Goal: Use online tool/utility: Utilize a website feature to perform a specific function

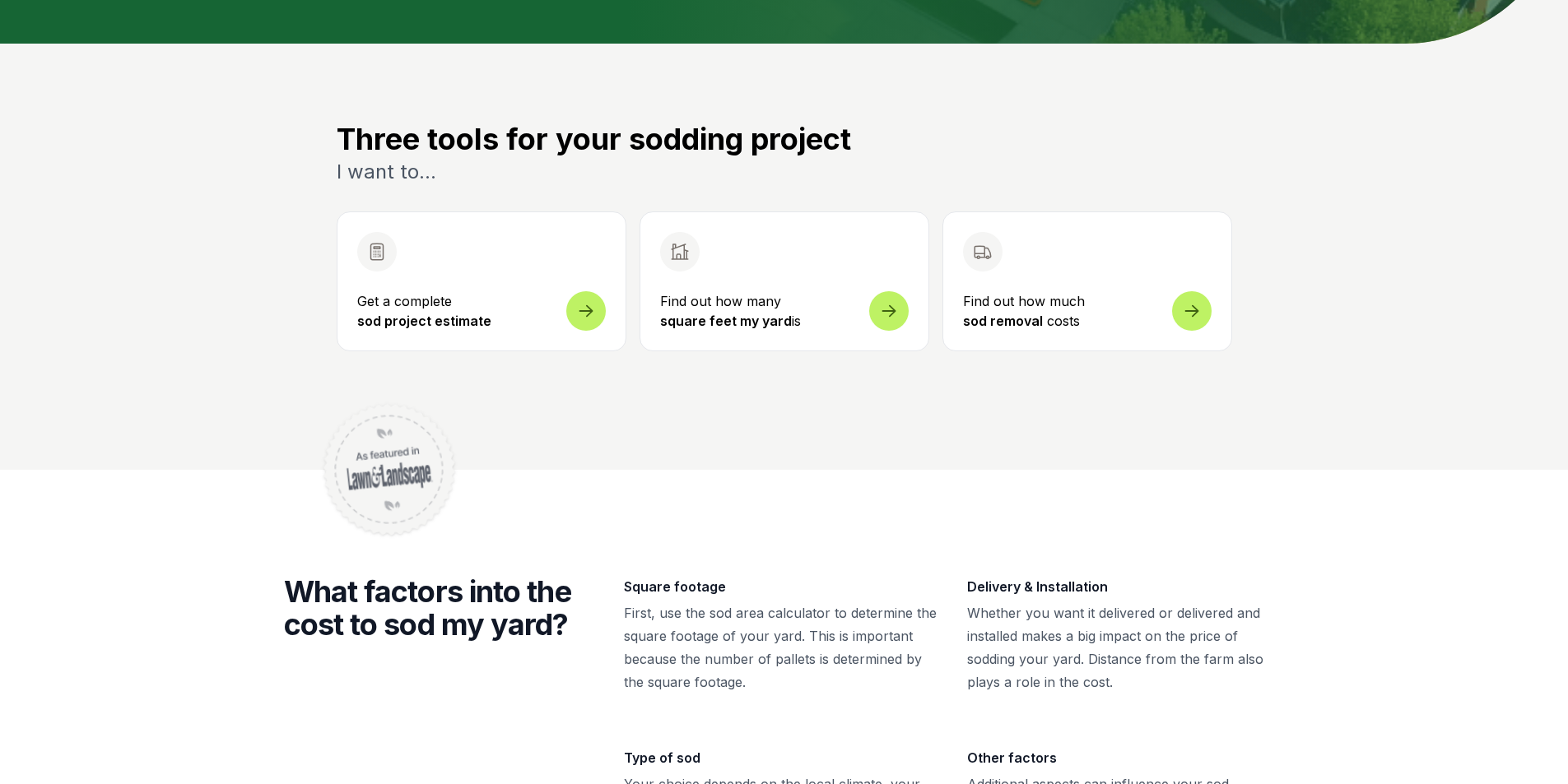
scroll to position [494, 0]
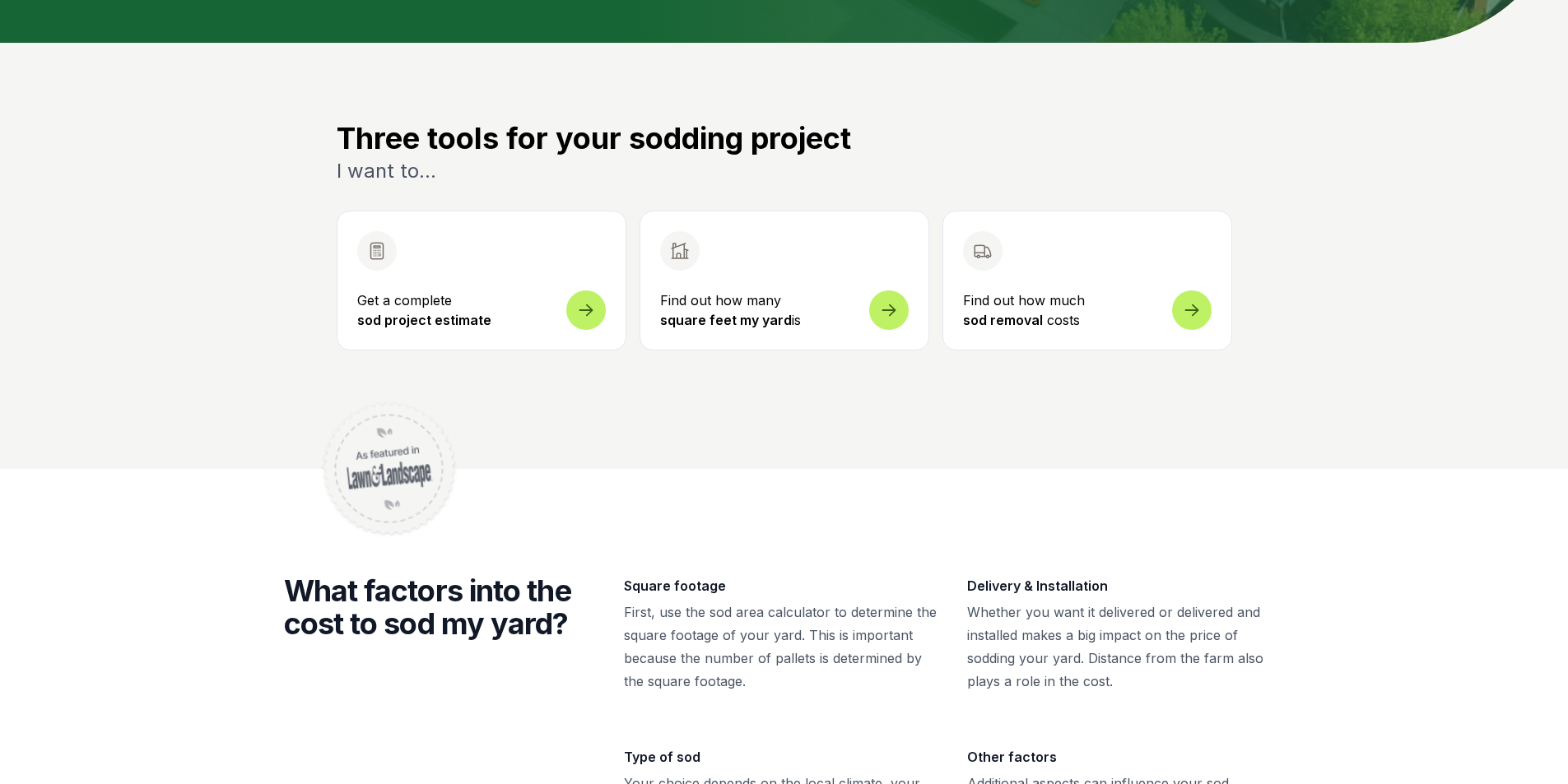
click at [879, 308] on icon at bounding box center [889, 301] width 20 height 20
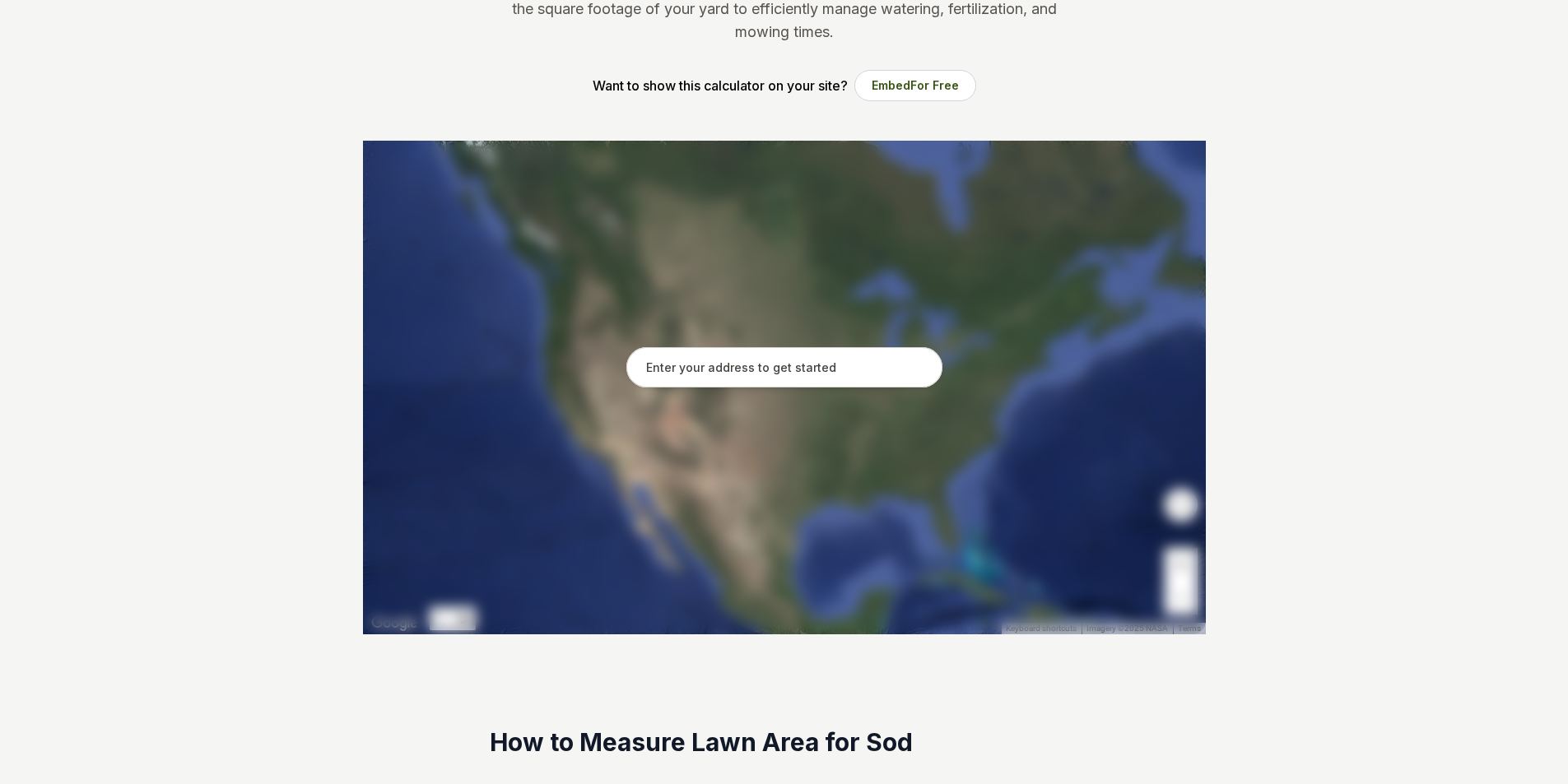
scroll to position [165, 0]
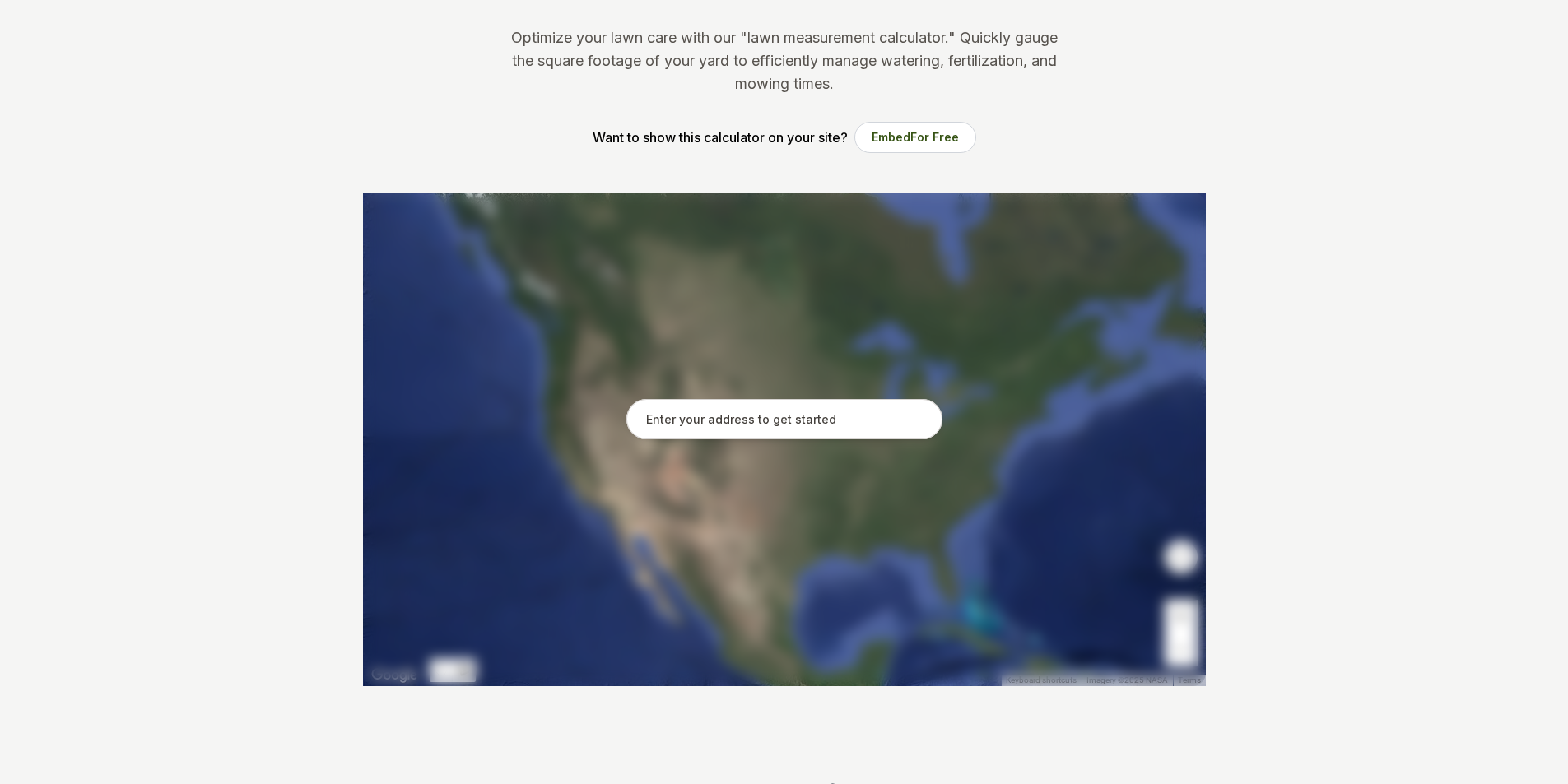
click at [746, 436] on input "text" at bounding box center [784, 419] width 316 height 41
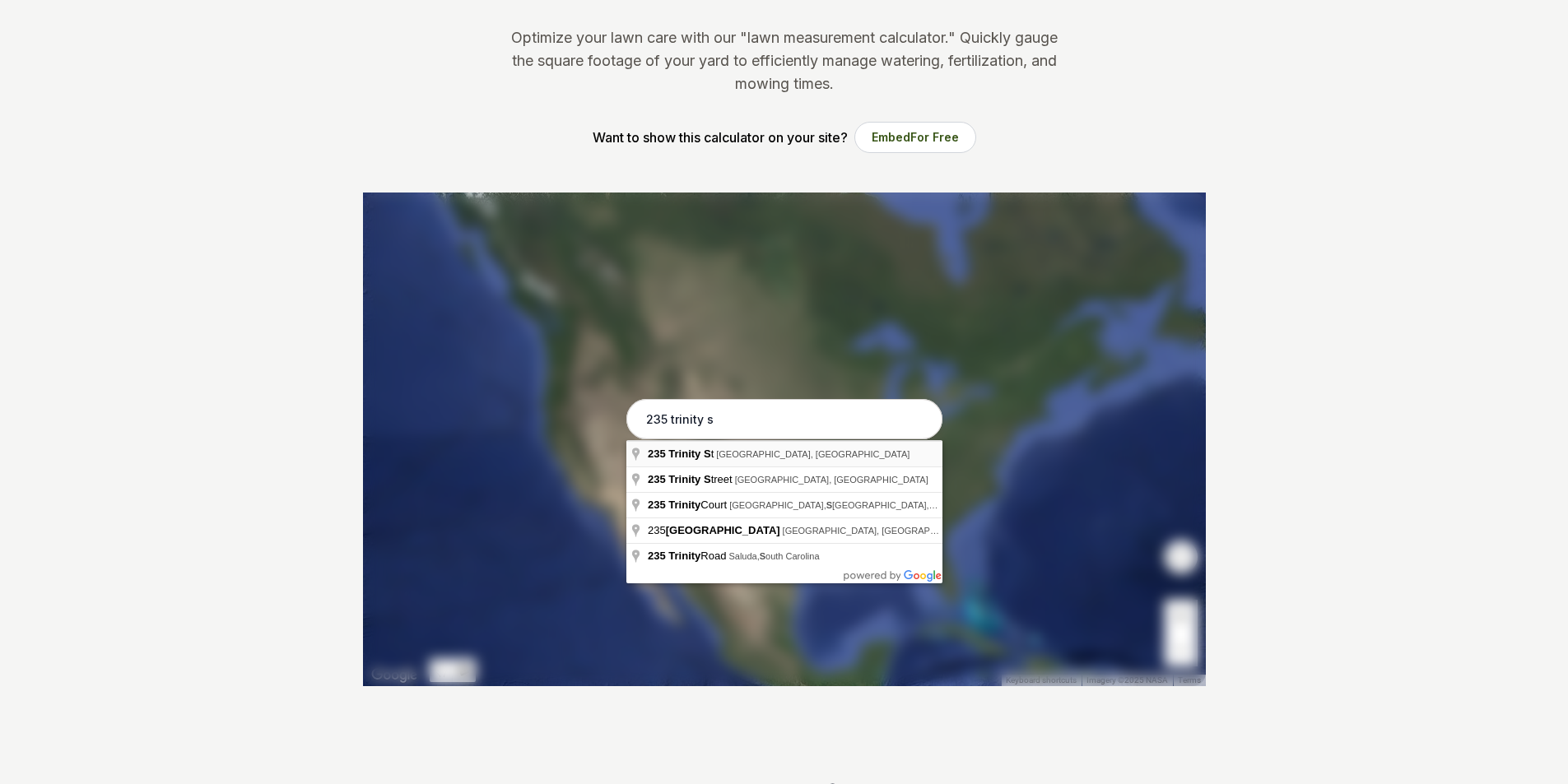
type input "[STREET_ADDRESS]"
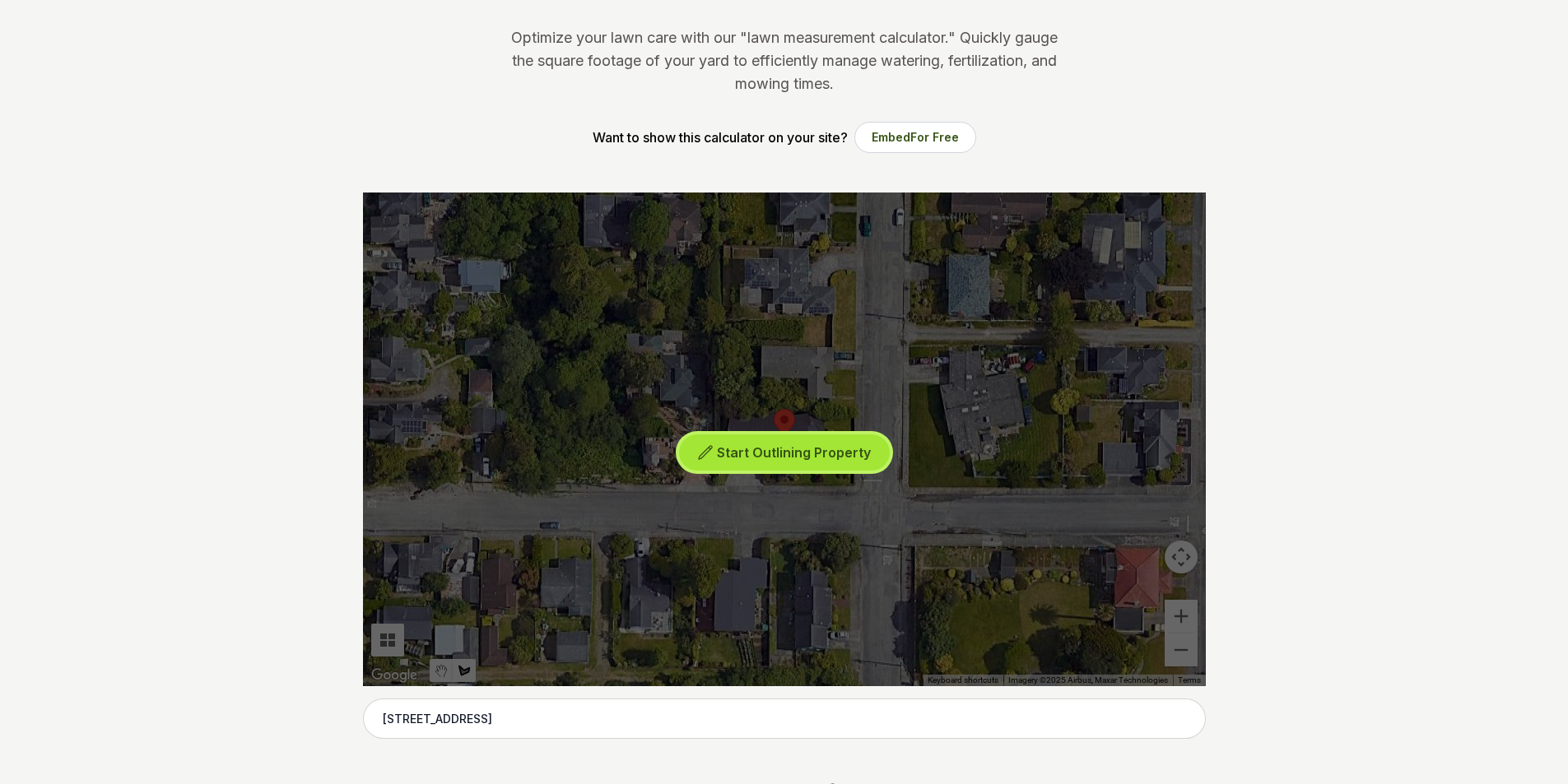
click at [804, 457] on span "Start Outlining Property" at bounding box center [794, 453] width 154 height 17
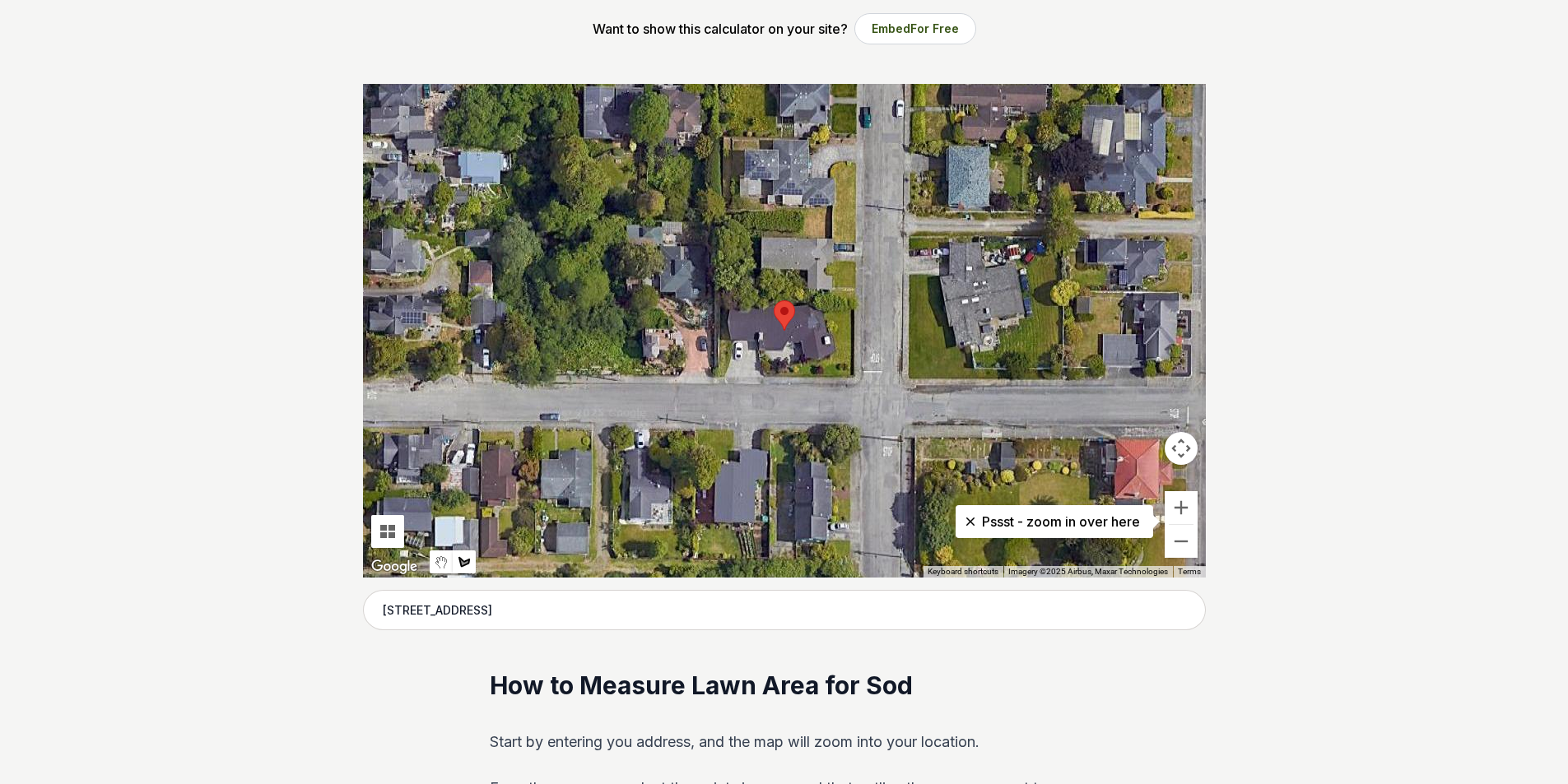
scroll to position [247, 0]
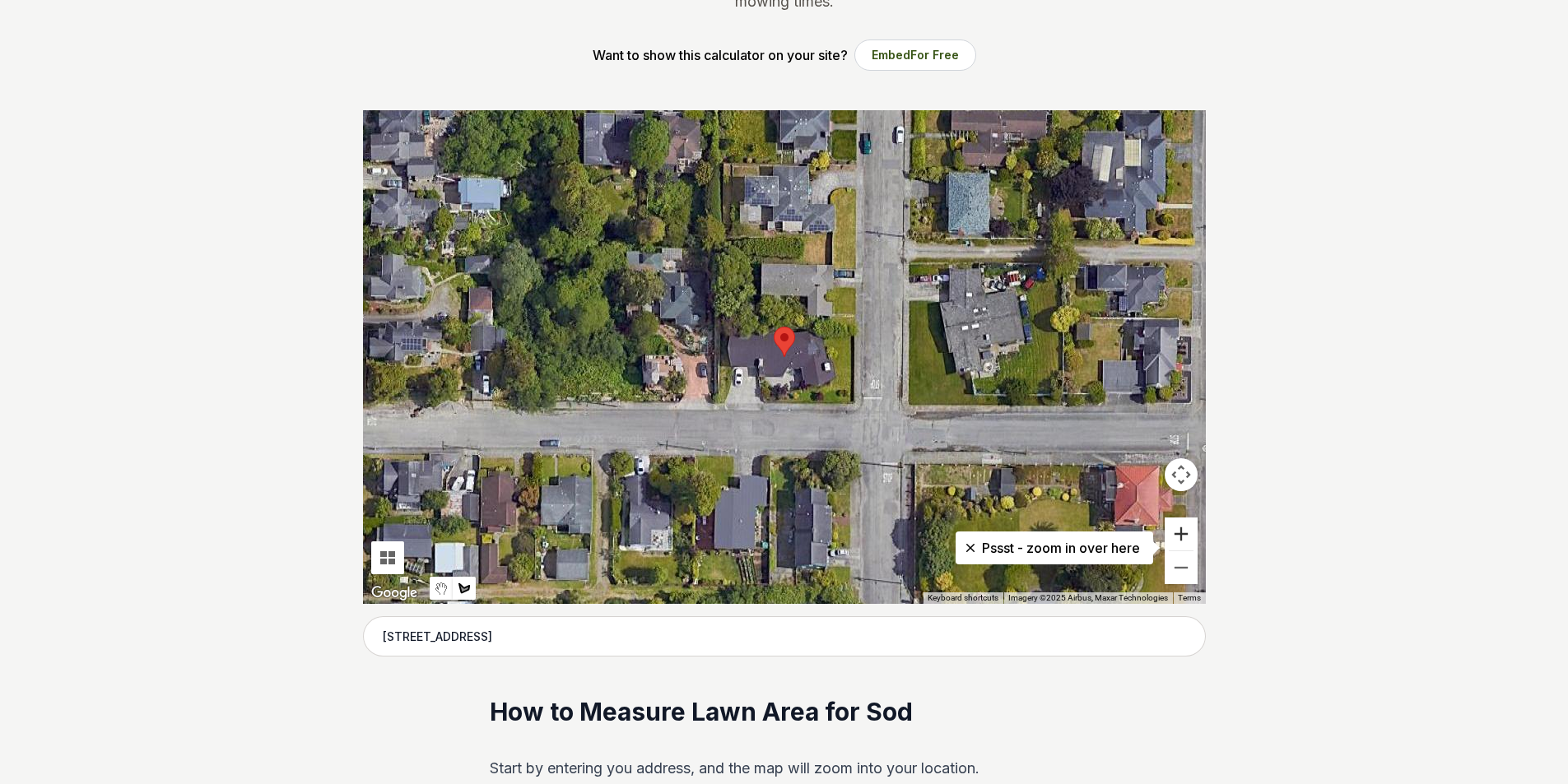
click at [1181, 536] on button "Zoom in" at bounding box center [1181, 535] width 33 height 33
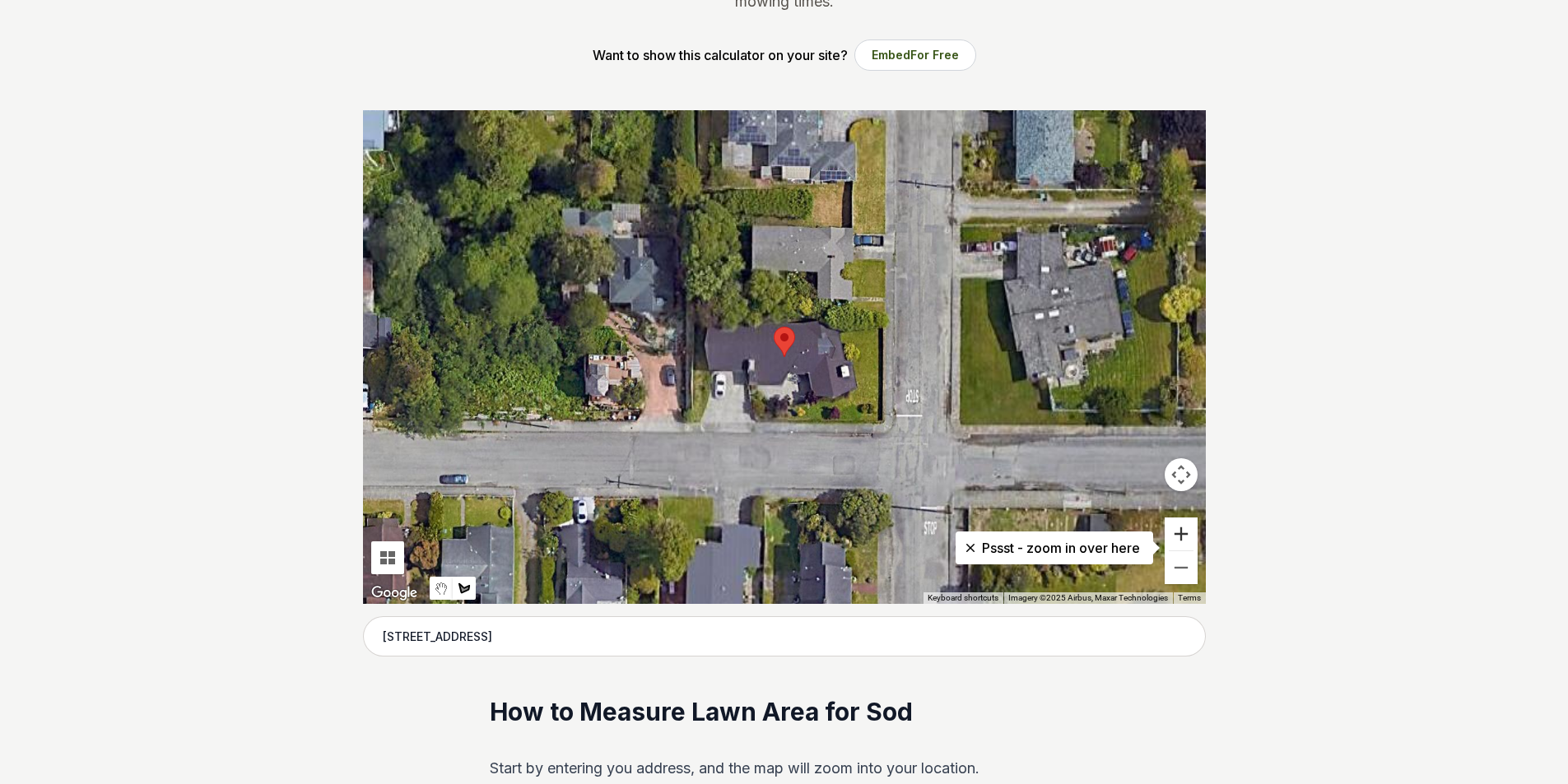
click at [1181, 536] on button "Zoom in" at bounding box center [1181, 535] width 33 height 33
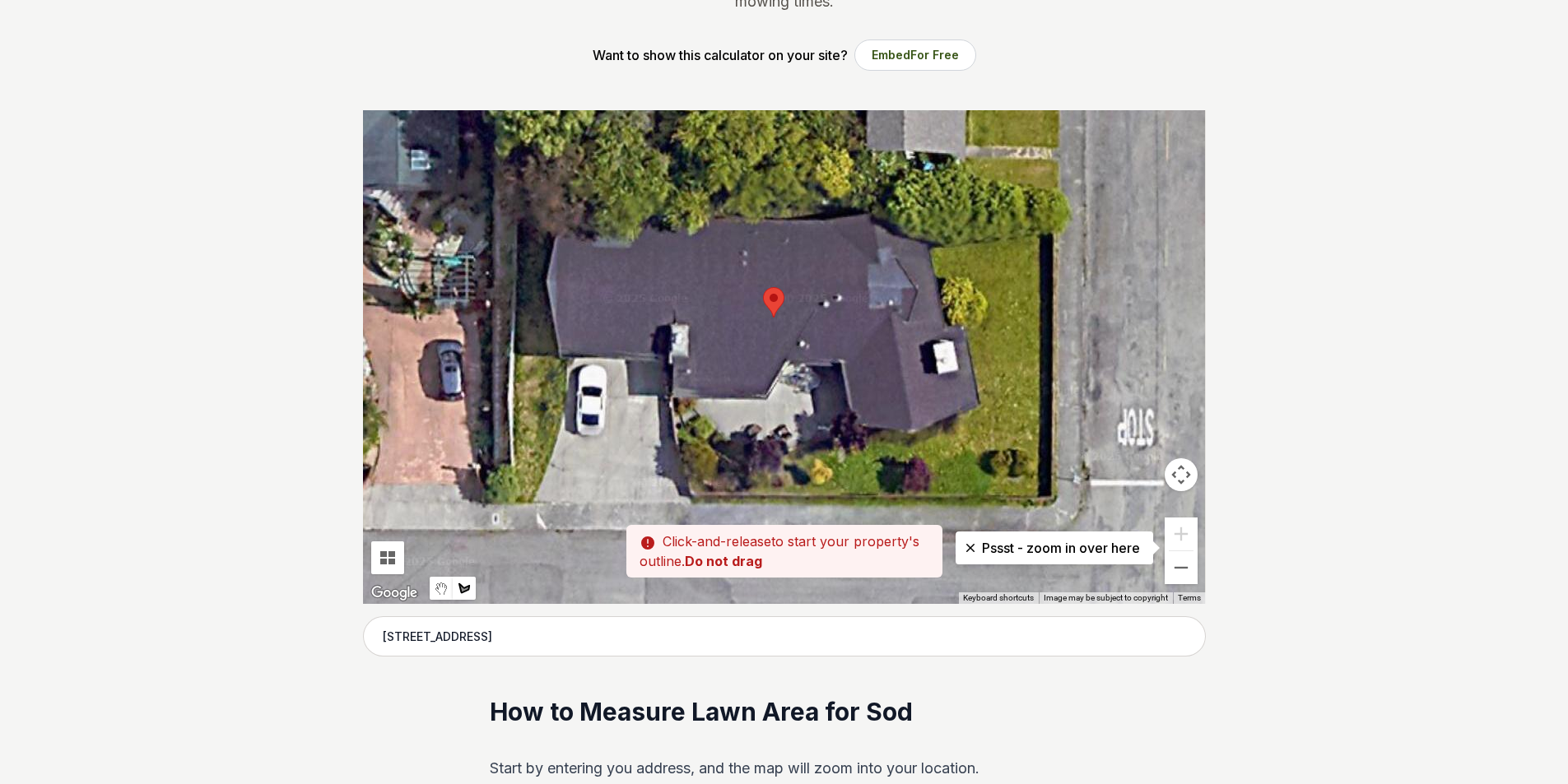
drag, startPoint x: 686, startPoint y: 480, endPoint x: 674, endPoint y: 441, distance: 40.8
click at [675, 441] on div at bounding box center [784, 357] width 843 height 494
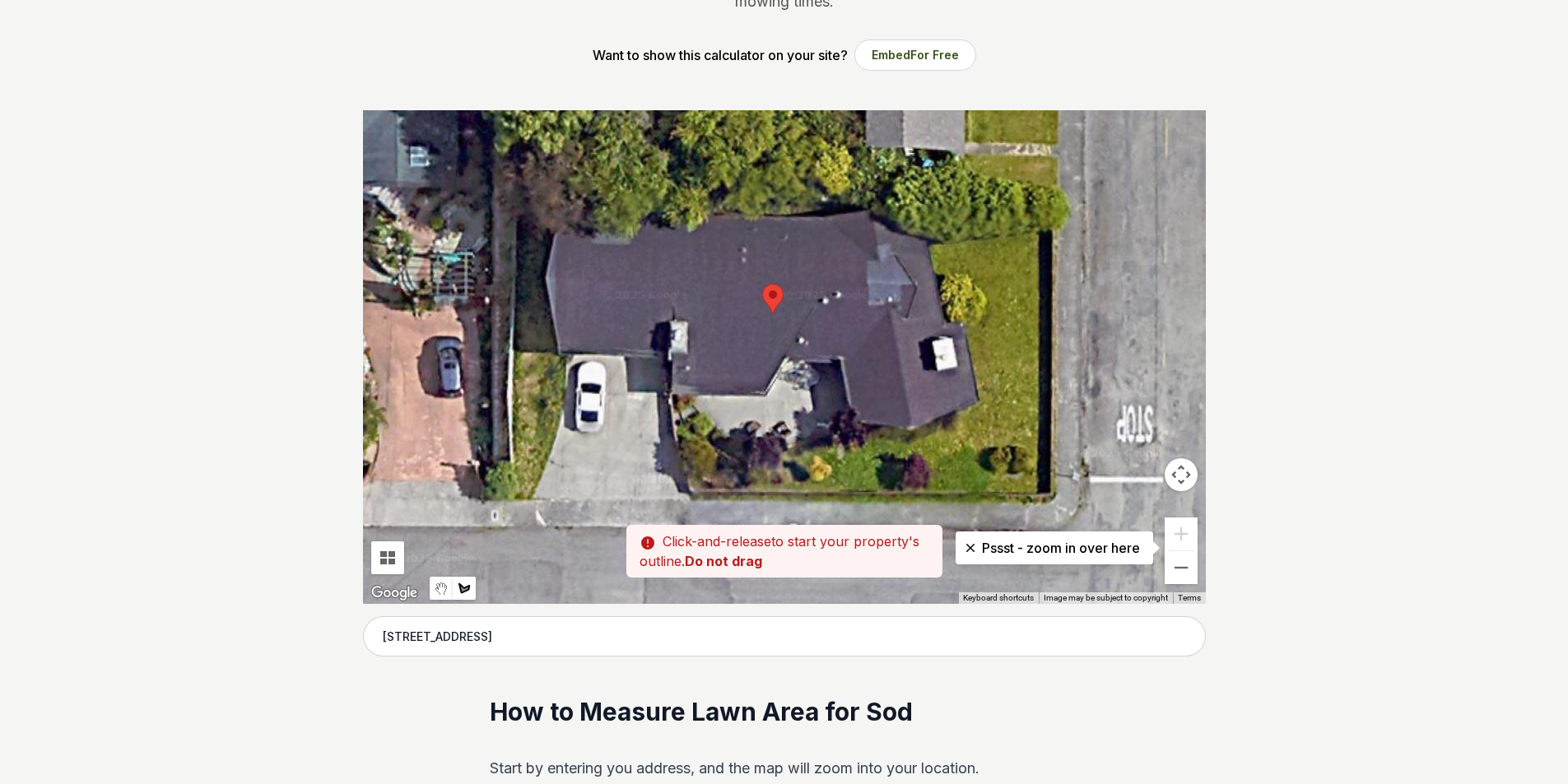
click at [674, 440] on div at bounding box center [784, 357] width 843 height 494
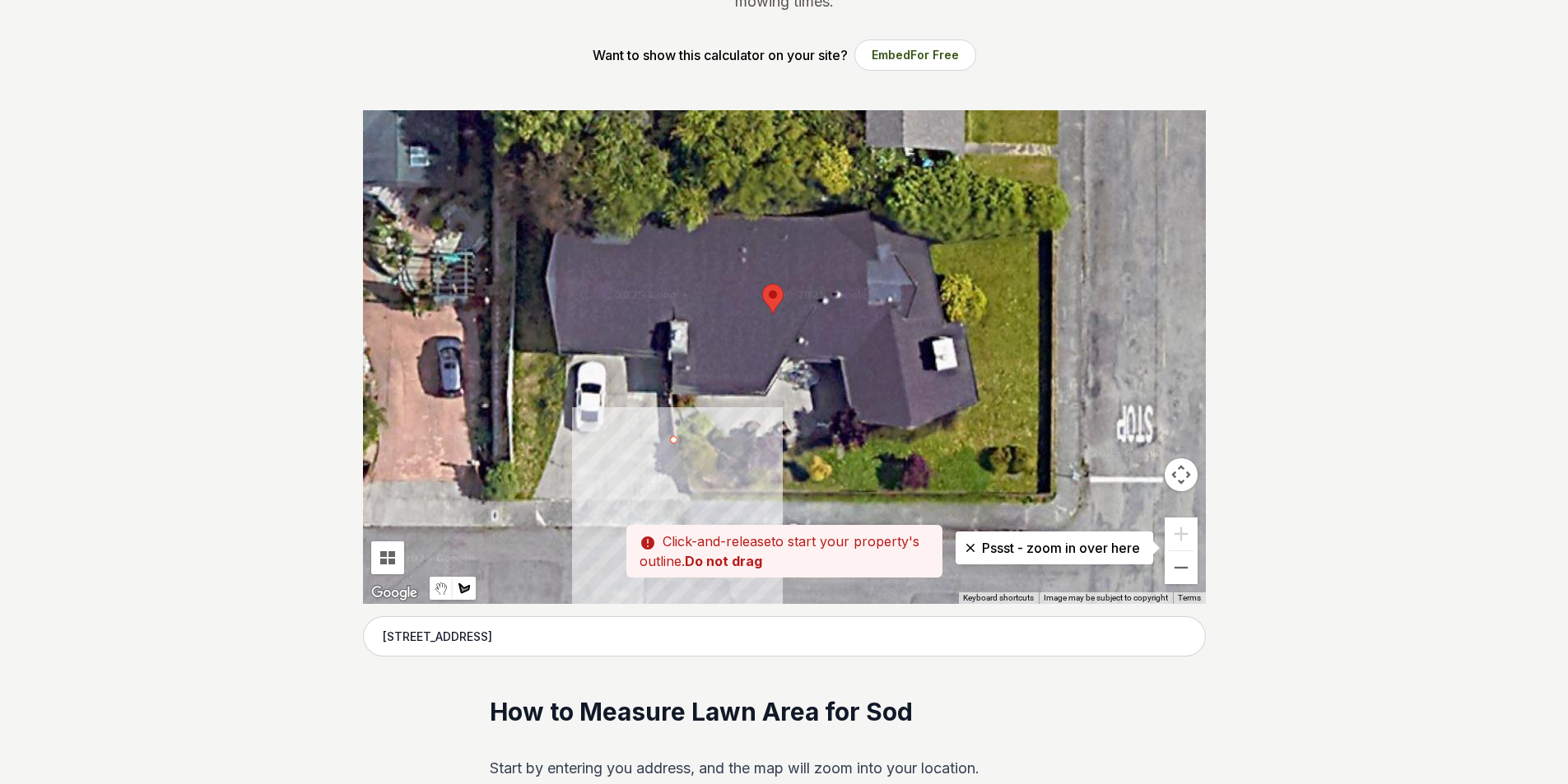
click at [691, 491] on div at bounding box center [784, 357] width 843 height 494
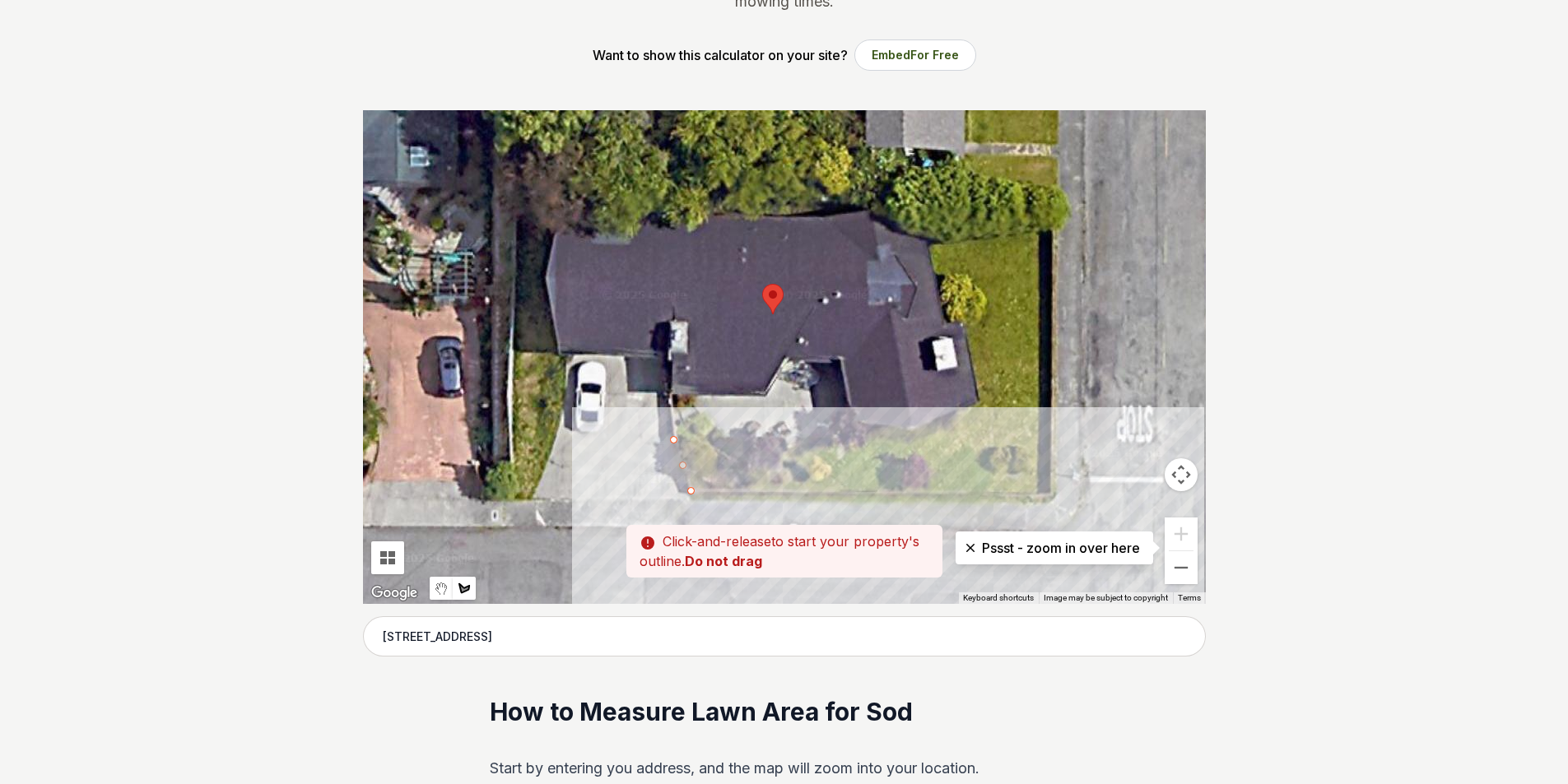
click at [1051, 496] on div at bounding box center [784, 357] width 843 height 494
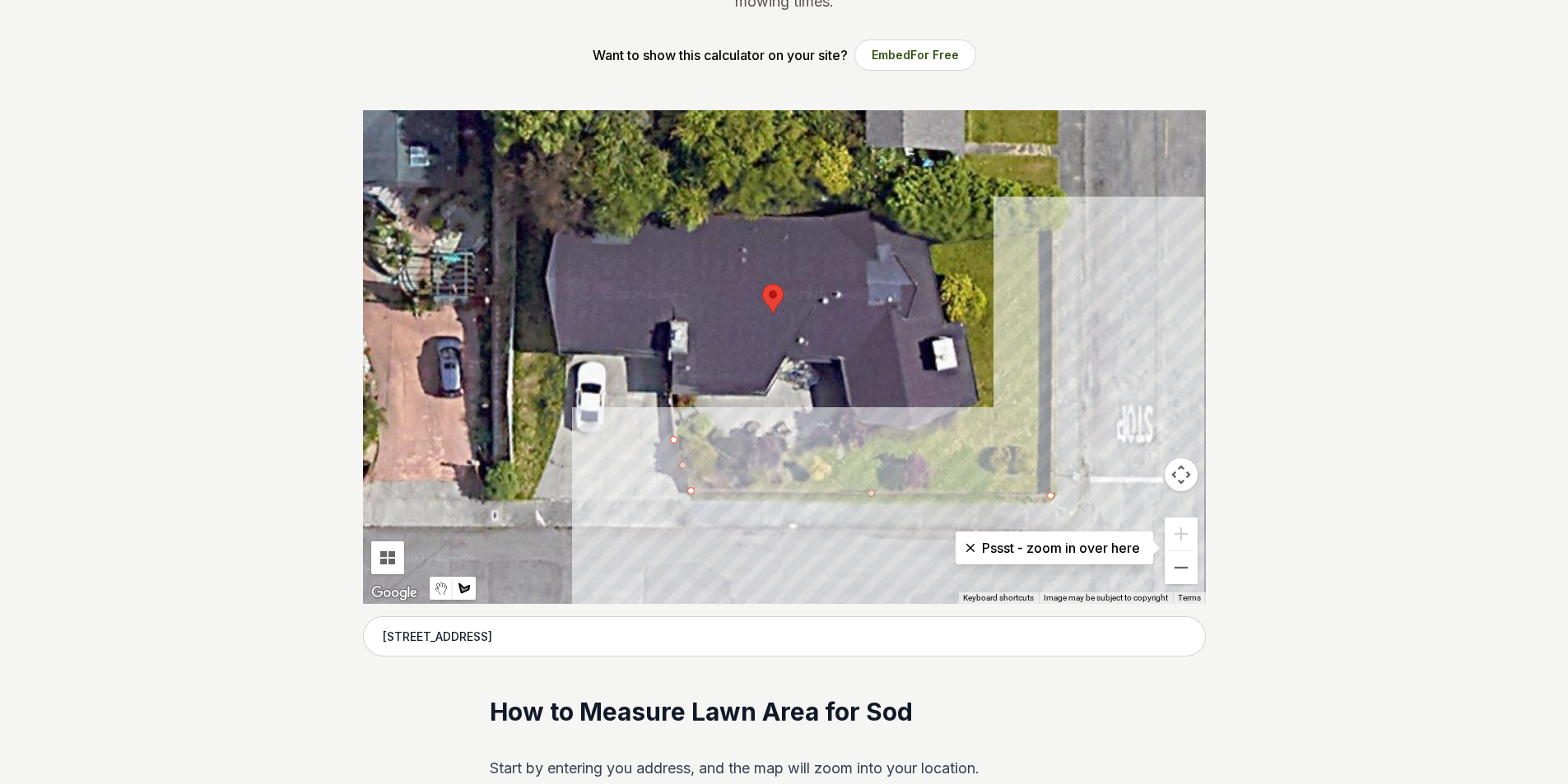
click at [1056, 215] on div at bounding box center [784, 357] width 843 height 494
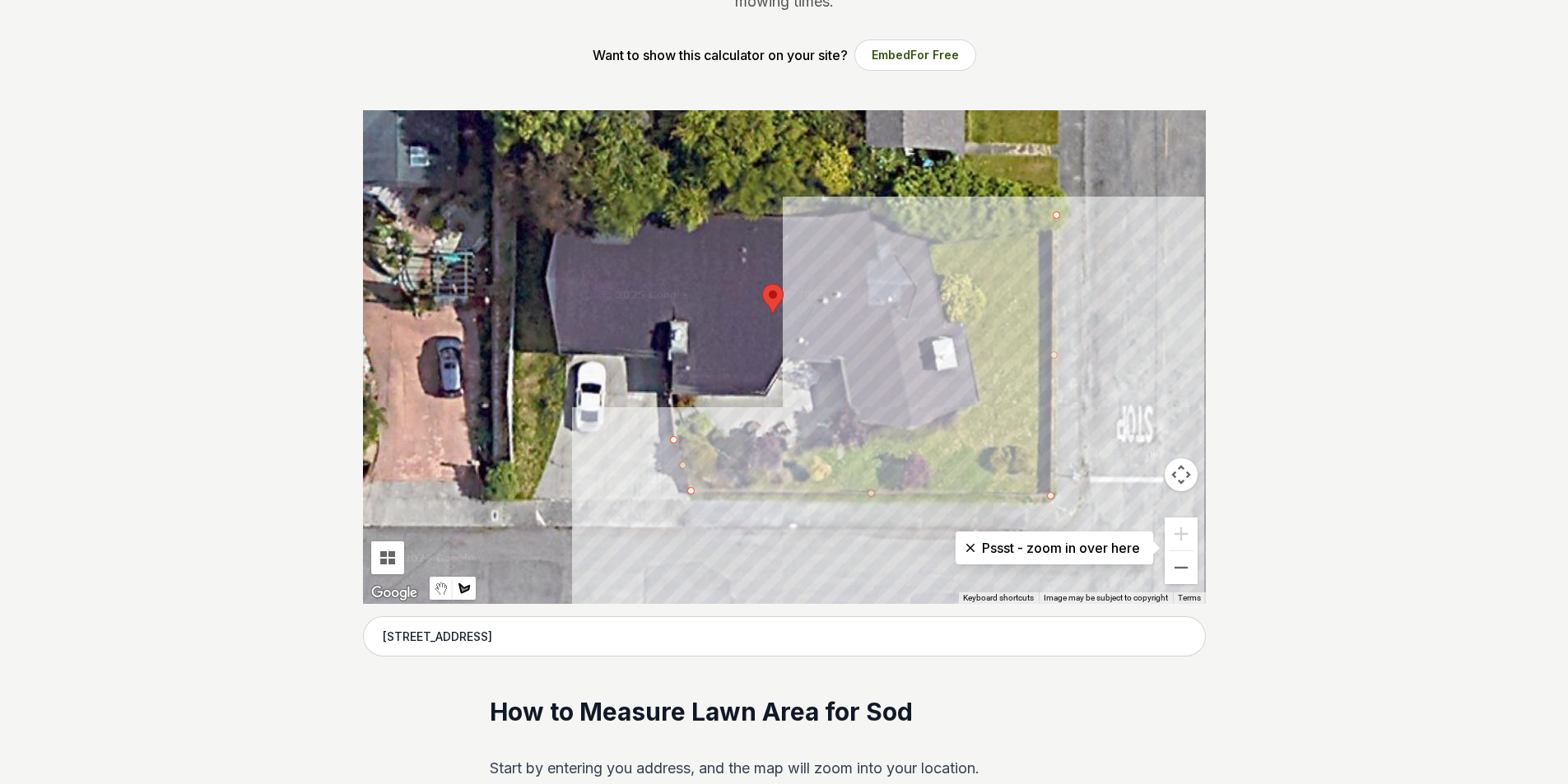
click at [919, 217] on div at bounding box center [784, 357] width 843 height 494
click at [941, 328] on div at bounding box center [784, 357] width 843 height 494
click at [953, 329] on div at bounding box center [784, 357] width 843 height 494
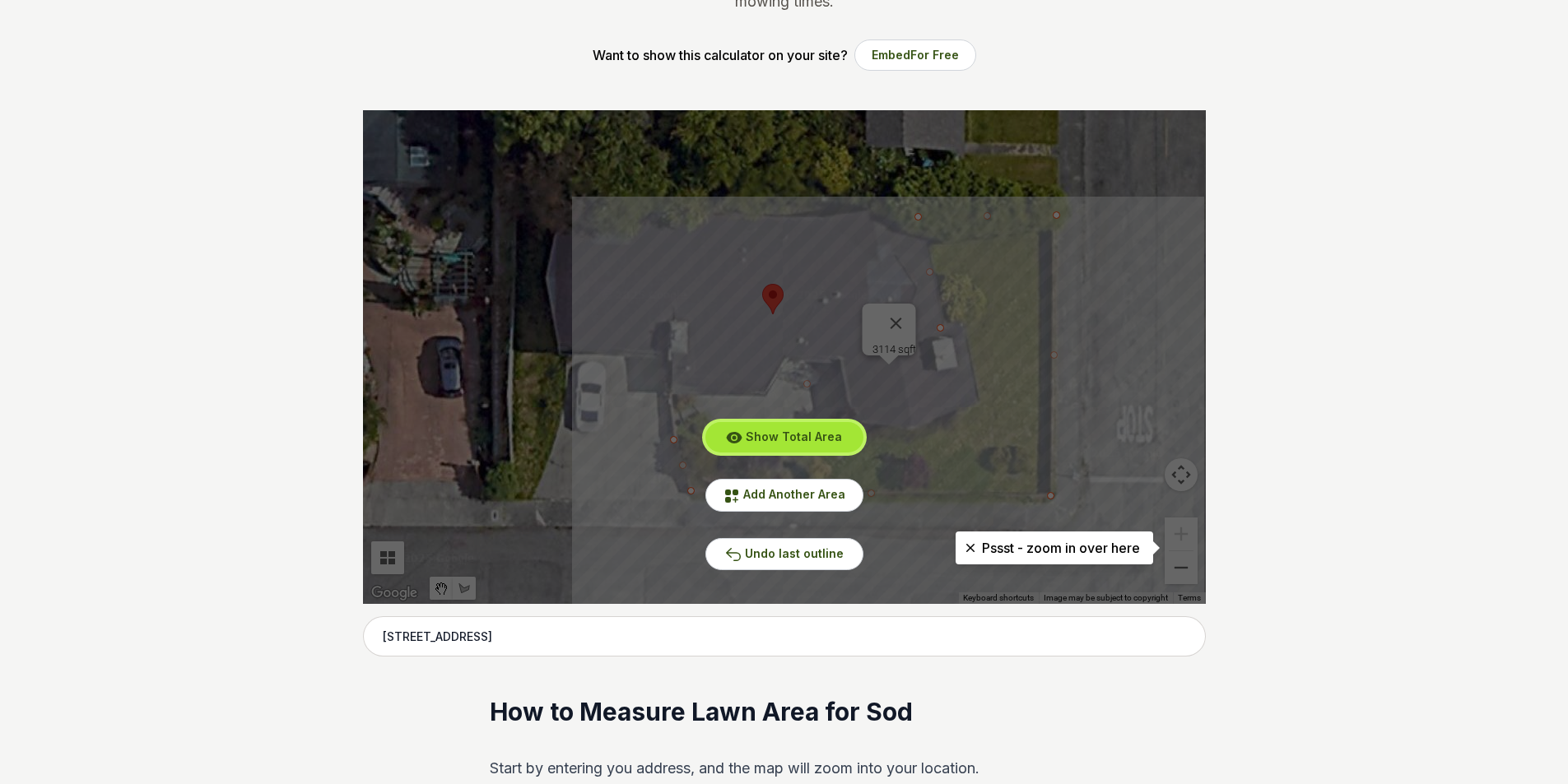
click at [793, 441] on span "Show Total Area" at bounding box center [793, 436] width 96 height 14
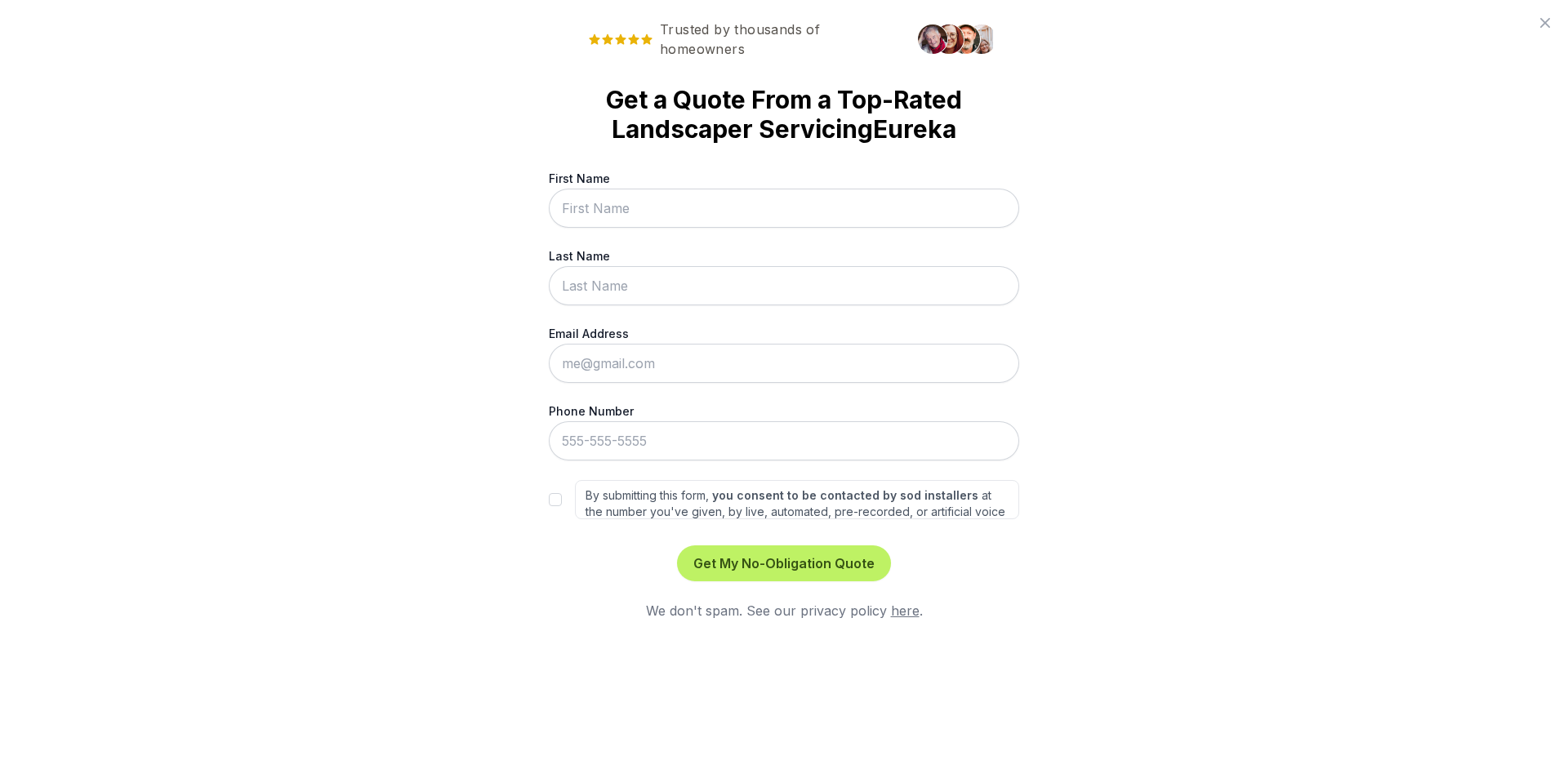
click at [1543, 26] on icon at bounding box center [1545, 23] width 10 height 10
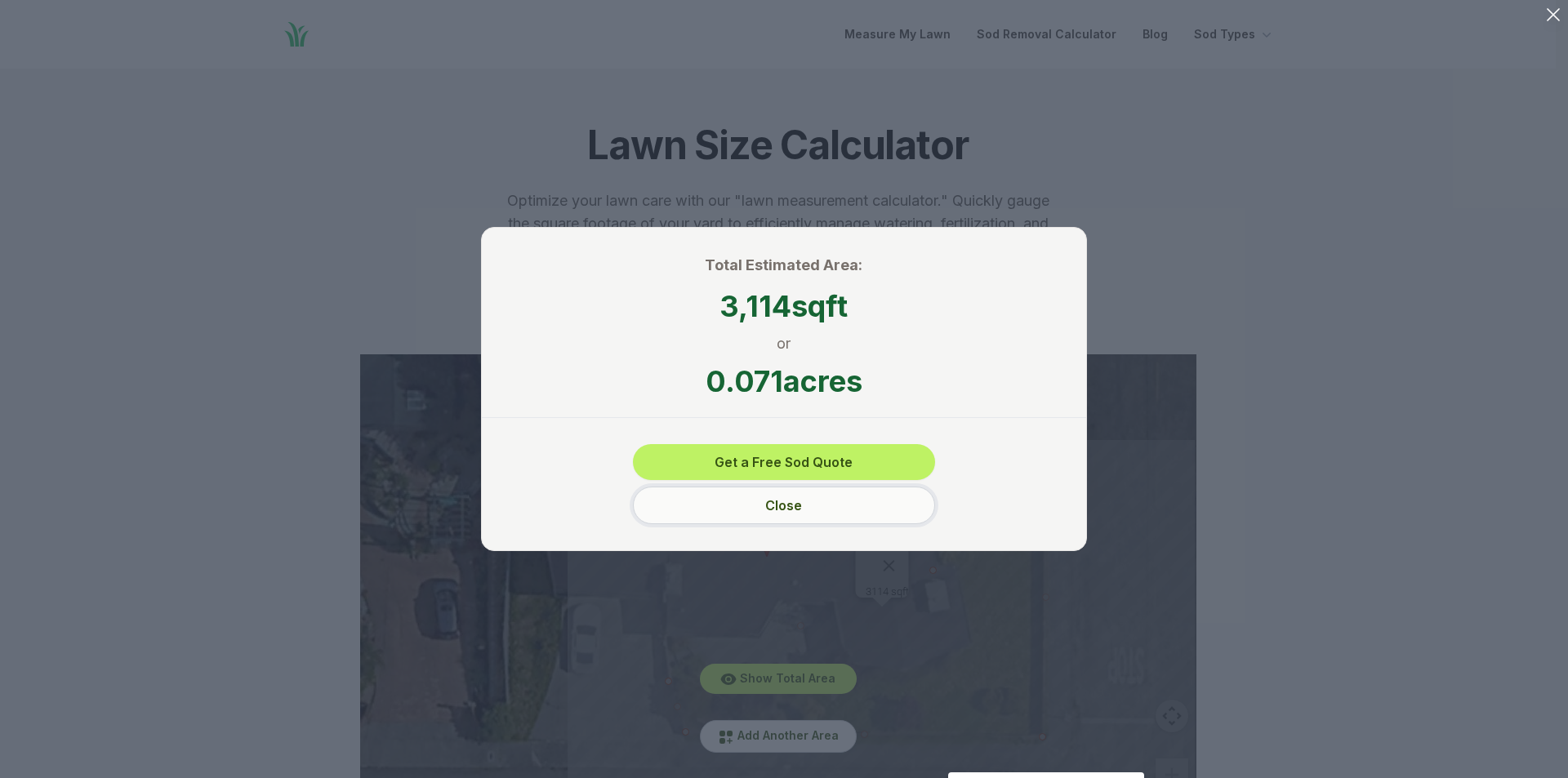
click at [825, 504] on button "Close" at bounding box center [784, 505] width 302 height 37
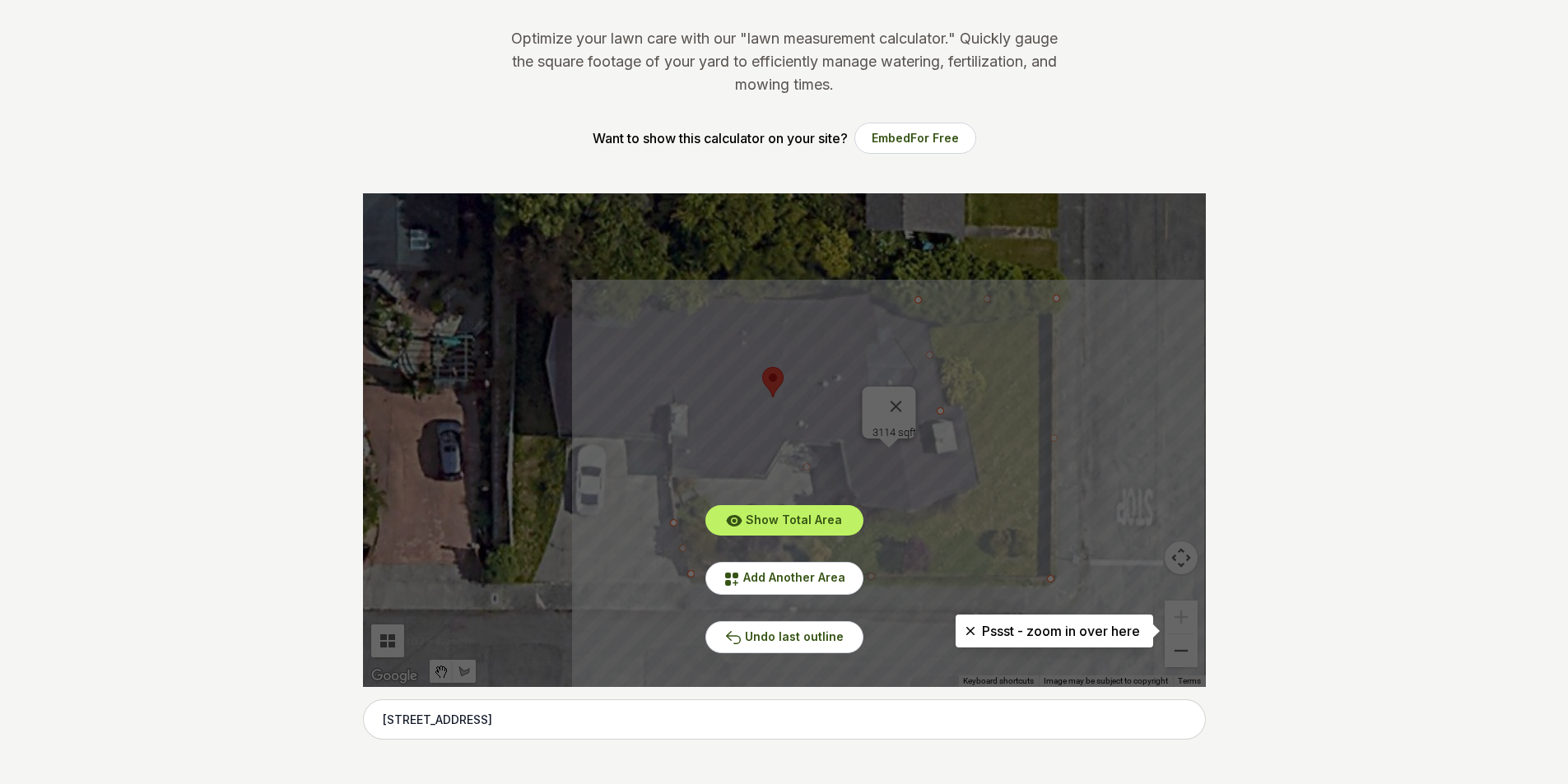
scroll to position [165, 0]
click at [816, 623] on button "Undo last outline" at bounding box center [784, 636] width 158 height 32
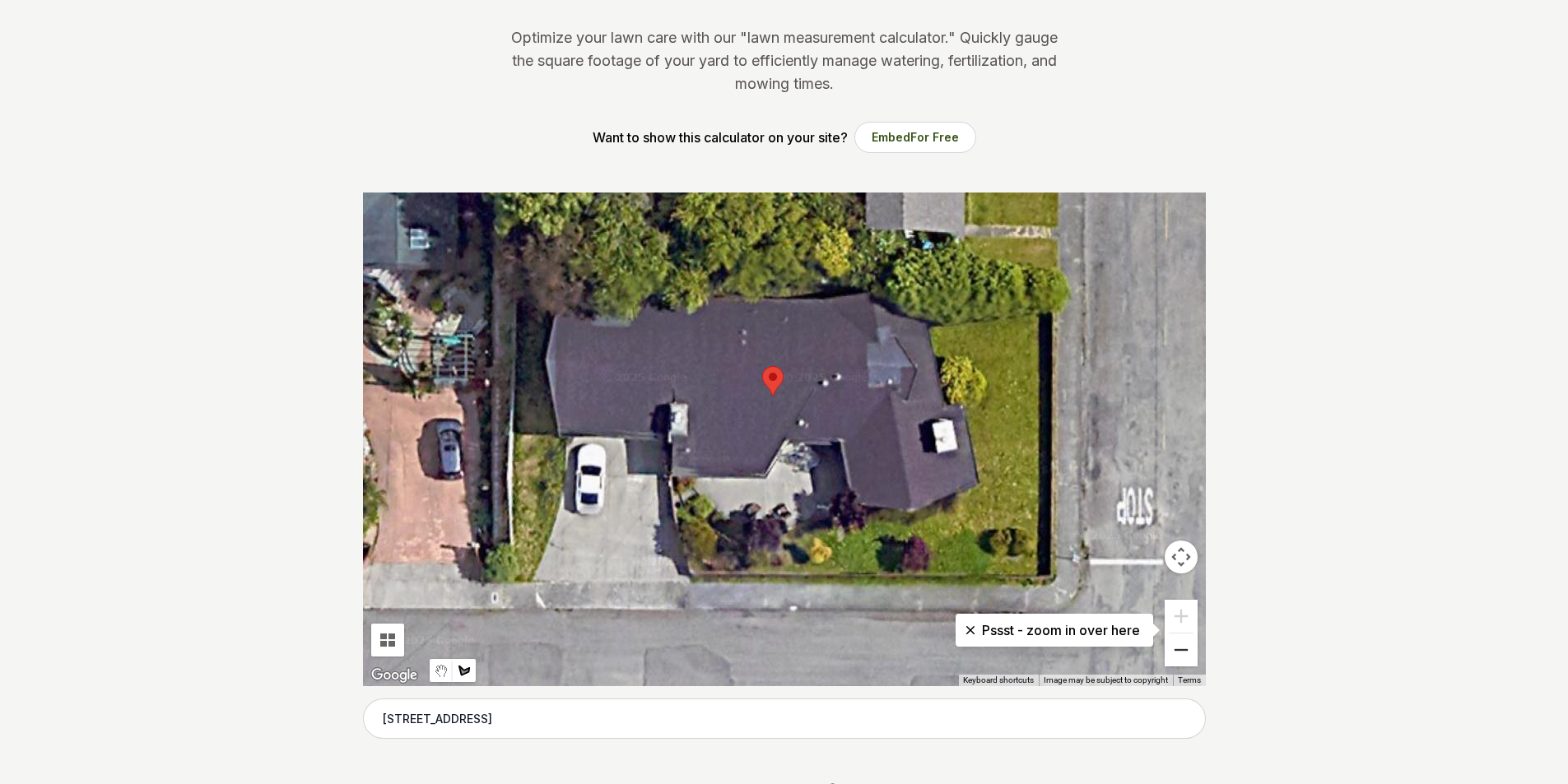
click at [1186, 649] on button "Zoom out" at bounding box center [1181, 650] width 33 height 33
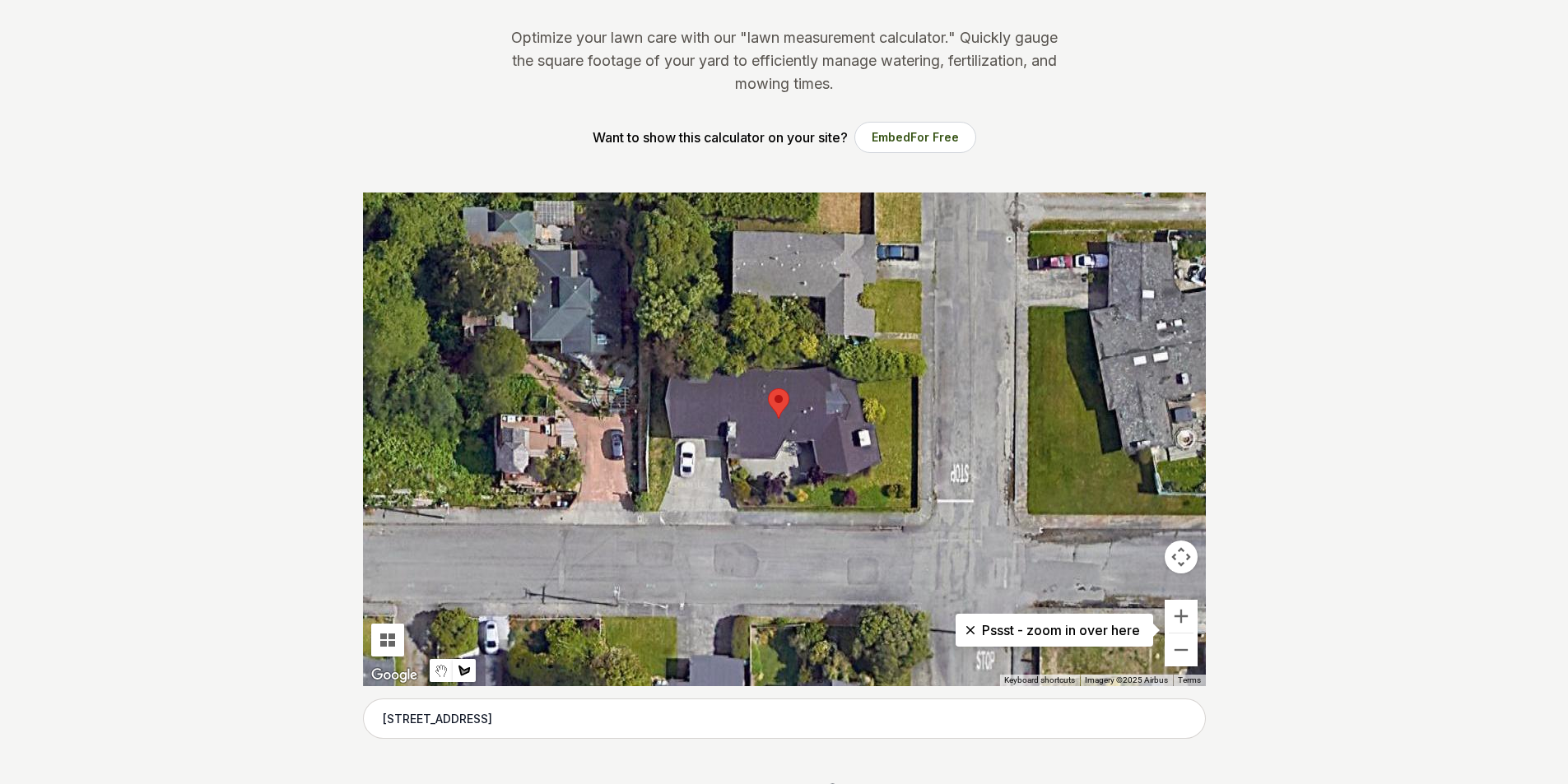
click at [1102, 309] on div at bounding box center [784, 439] width 843 height 494
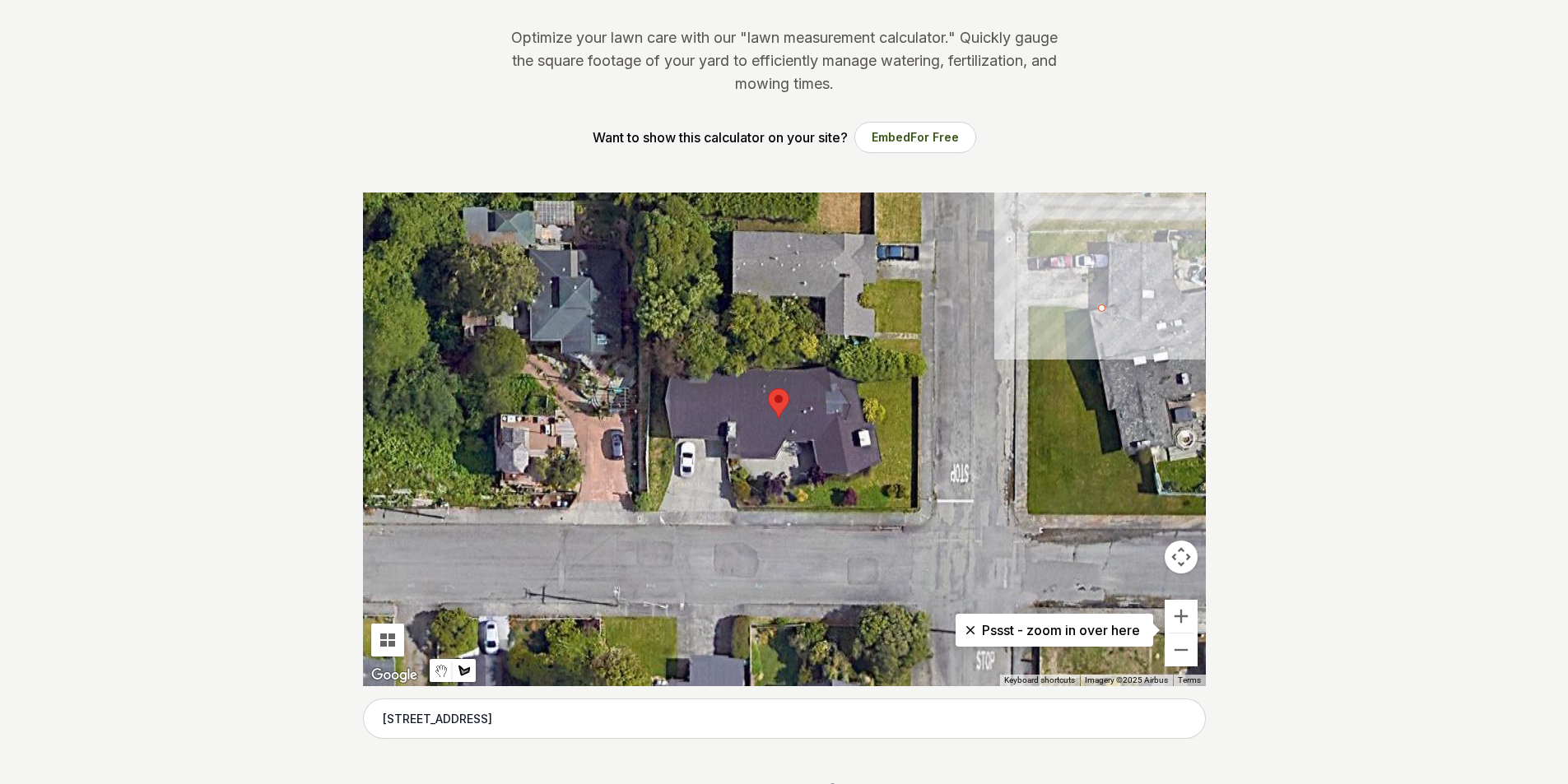
click at [1028, 307] on div at bounding box center [784, 439] width 843 height 494
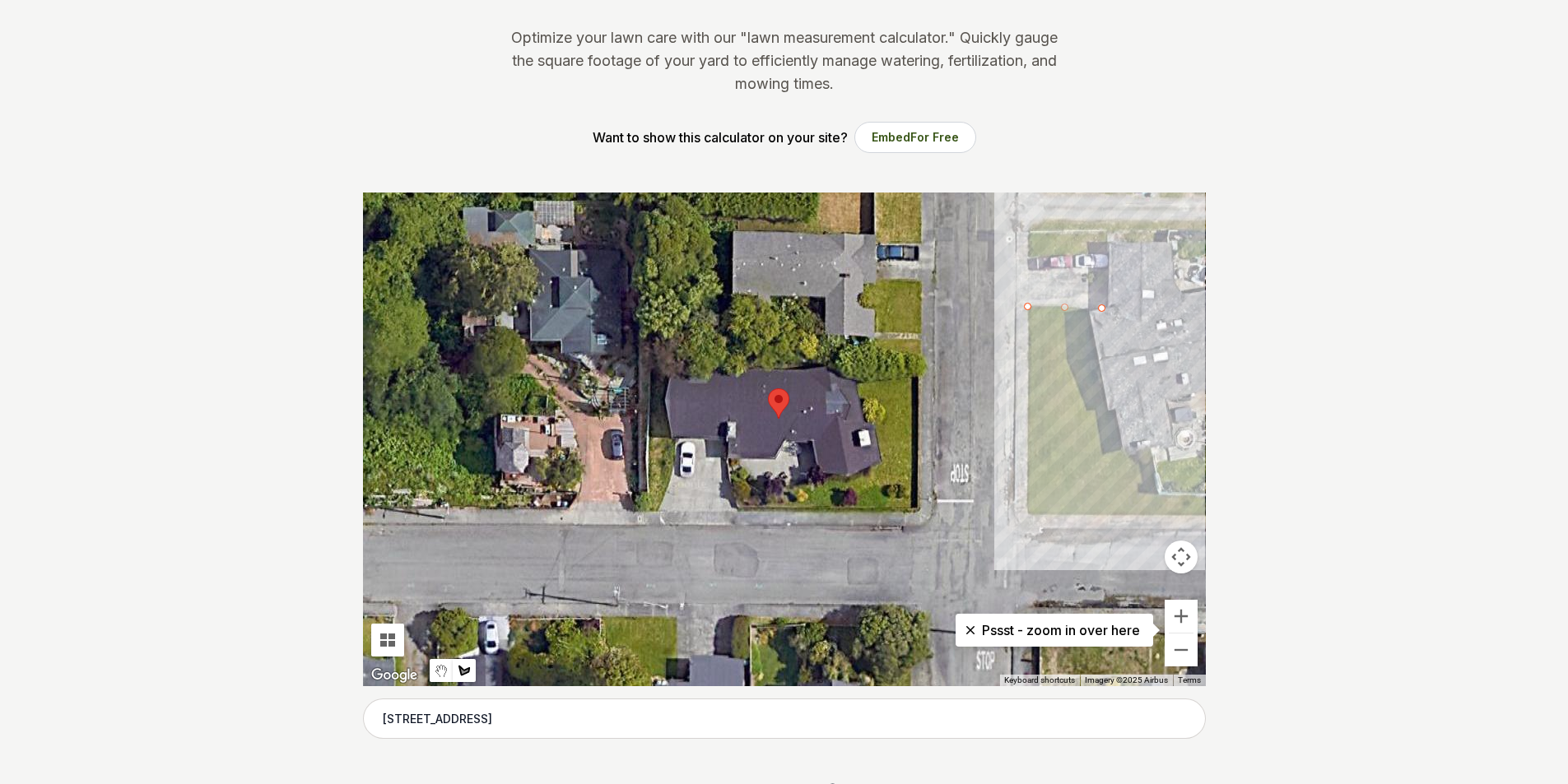
click at [1030, 512] on div at bounding box center [784, 439] width 843 height 494
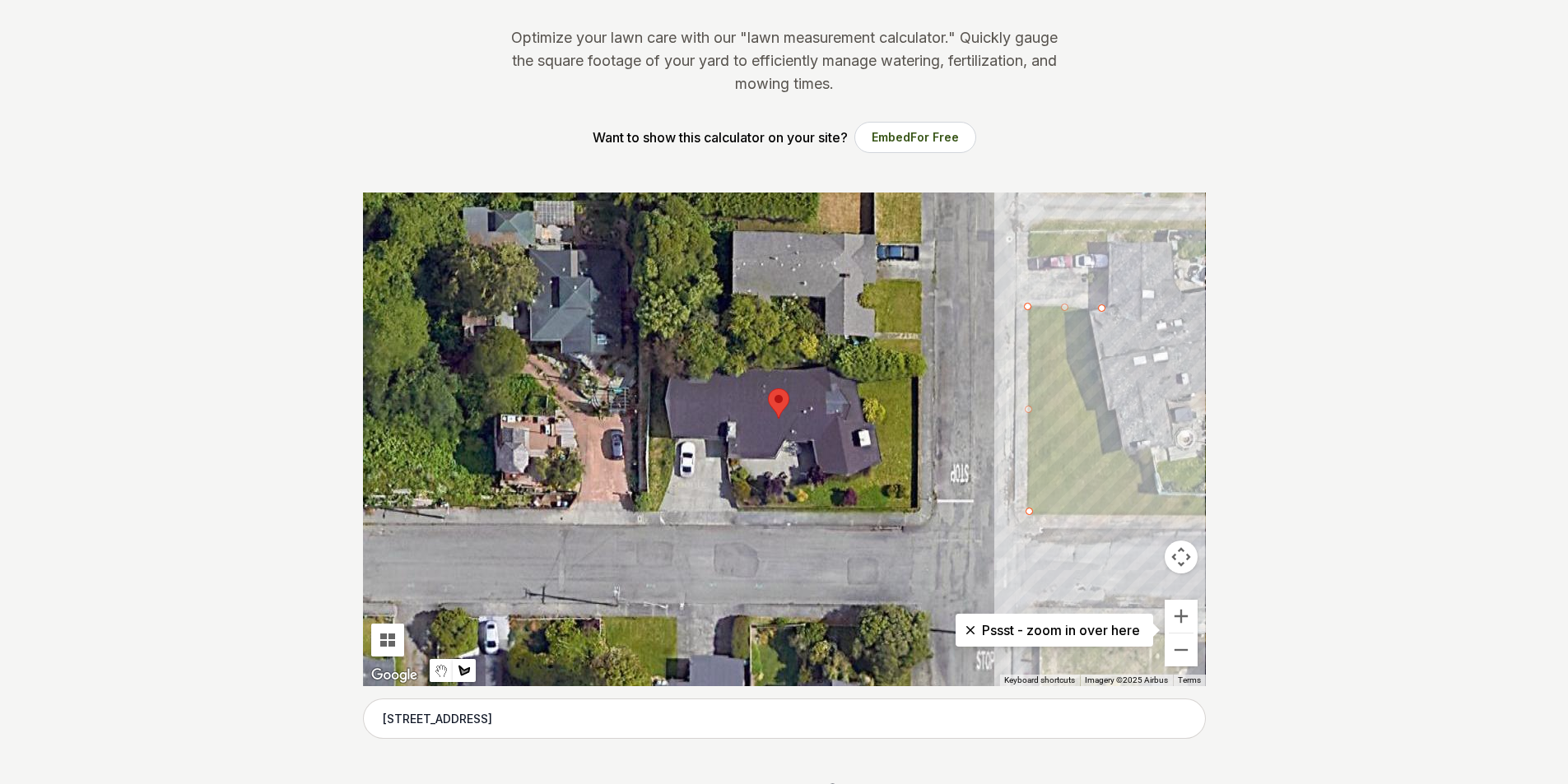
click at [1187, 556] on button "Map camera controls" at bounding box center [1181, 558] width 33 height 33
click at [1188, 556] on button "Map camera controls" at bounding box center [1181, 558] width 33 height 33
click at [1141, 553] on button "Move right" at bounding box center [1140, 558] width 33 height 33
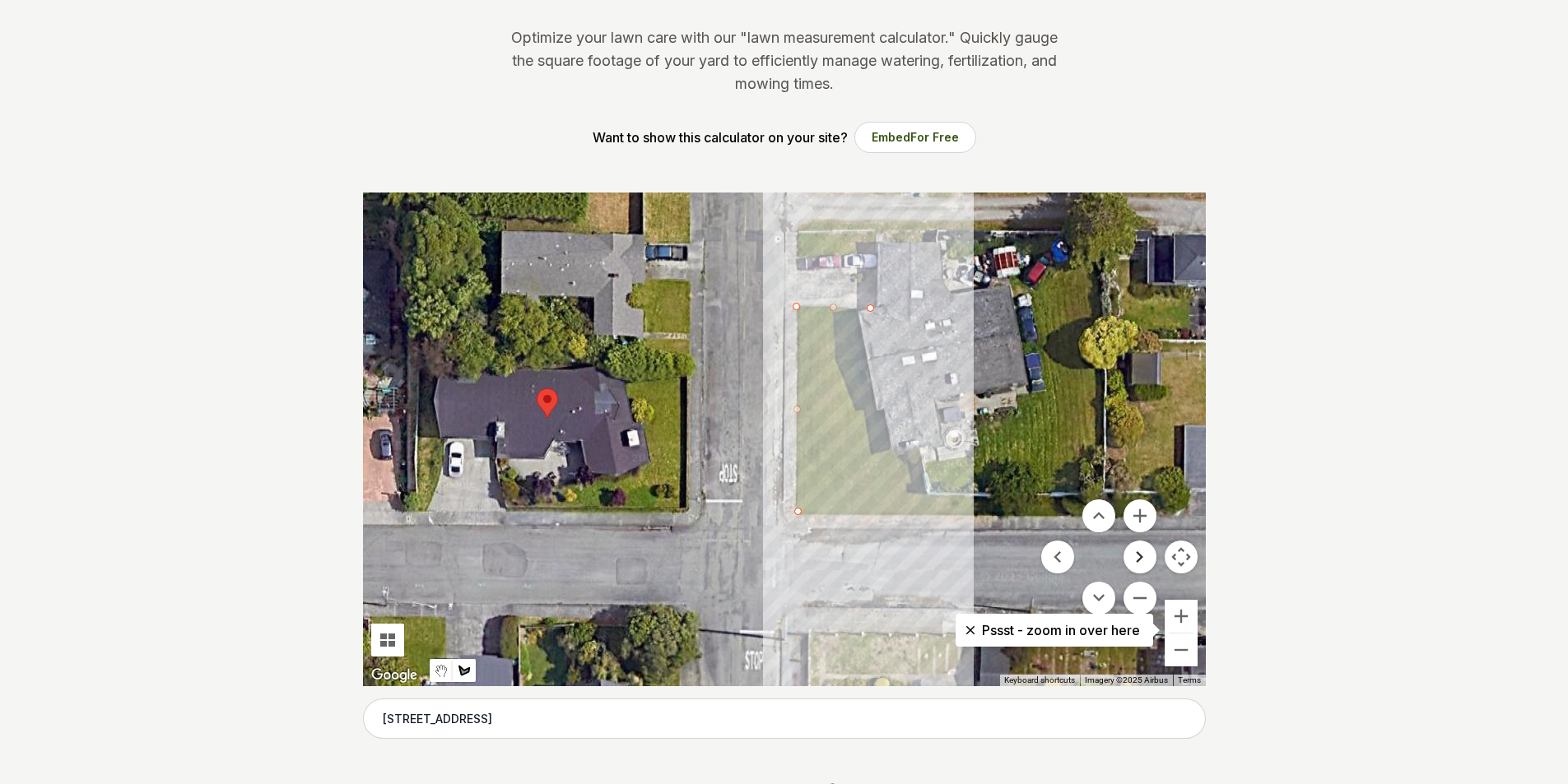
click at [1140, 552] on button "Move right" at bounding box center [1140, 558] width 33 height 33
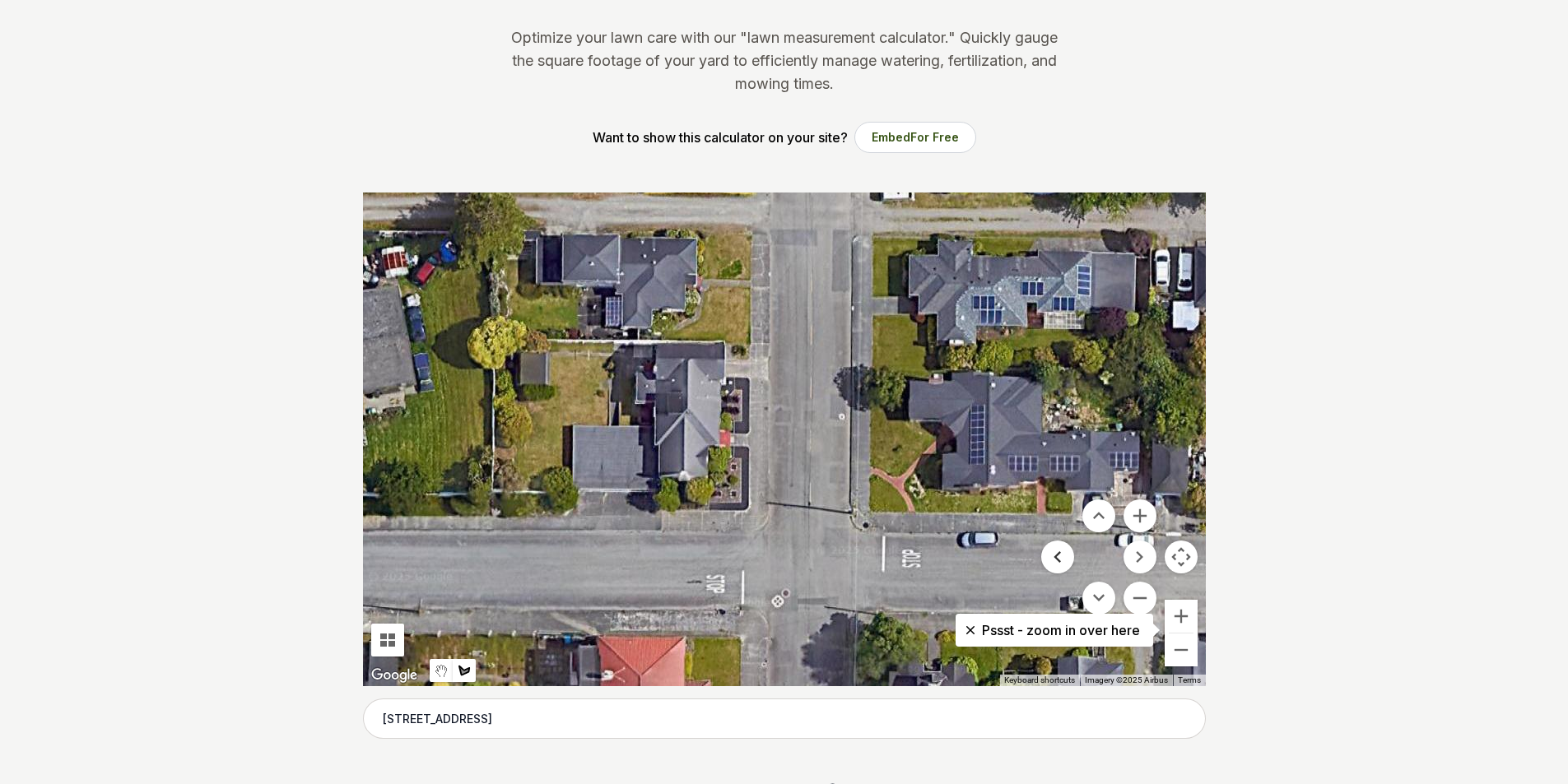
click at [1059, 550] on button "Move left" at bounding box center [1057, 558] width 33 height 33
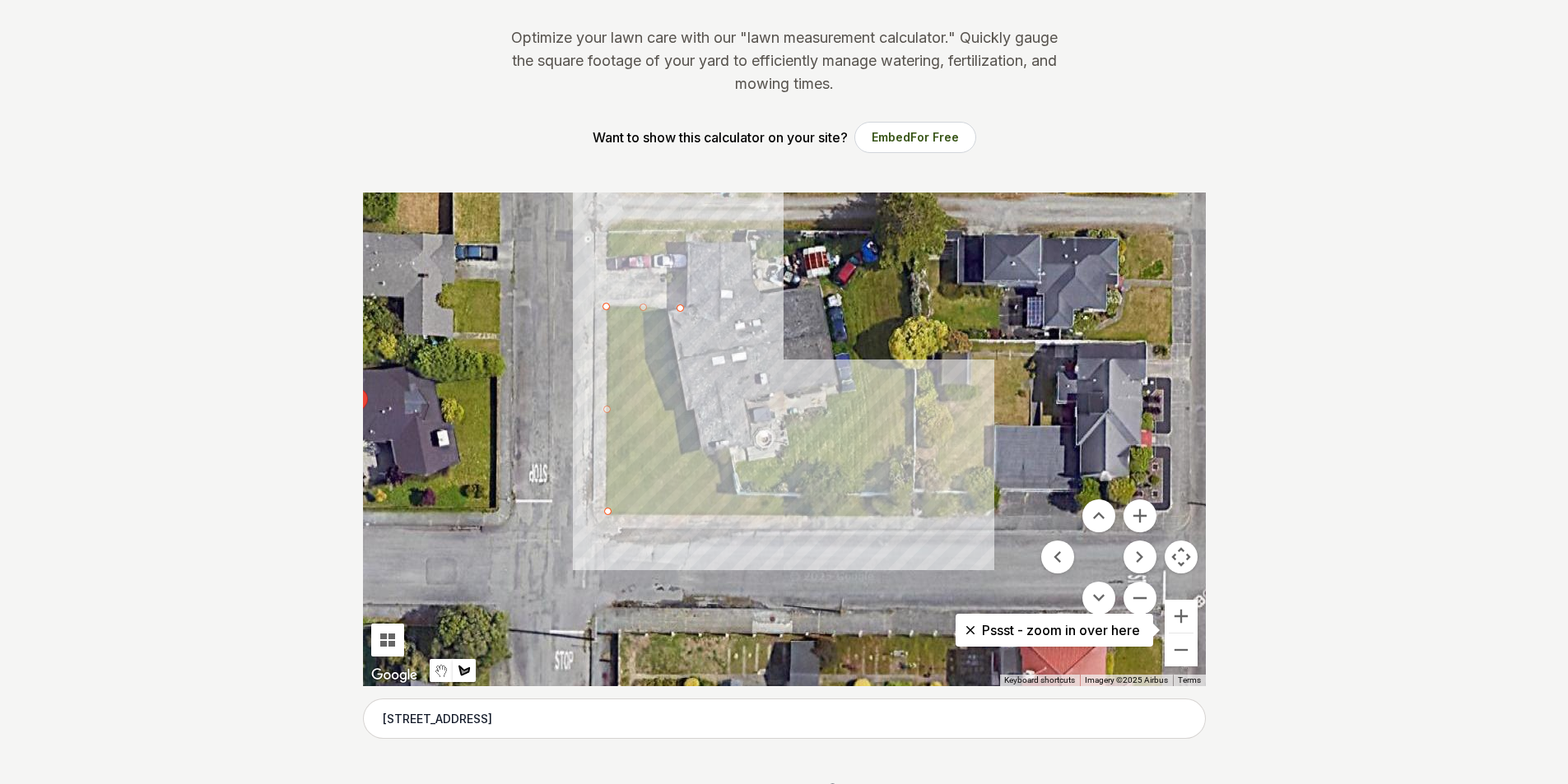
click at [912, 517] on div at bounding box center [784, 439] width 843 height 494
click at [911, 493] on div at bounding box center [784, 439] width 843 height 494
click at [740, 493] on div at bounding box center [784, 439] width 843 height 494
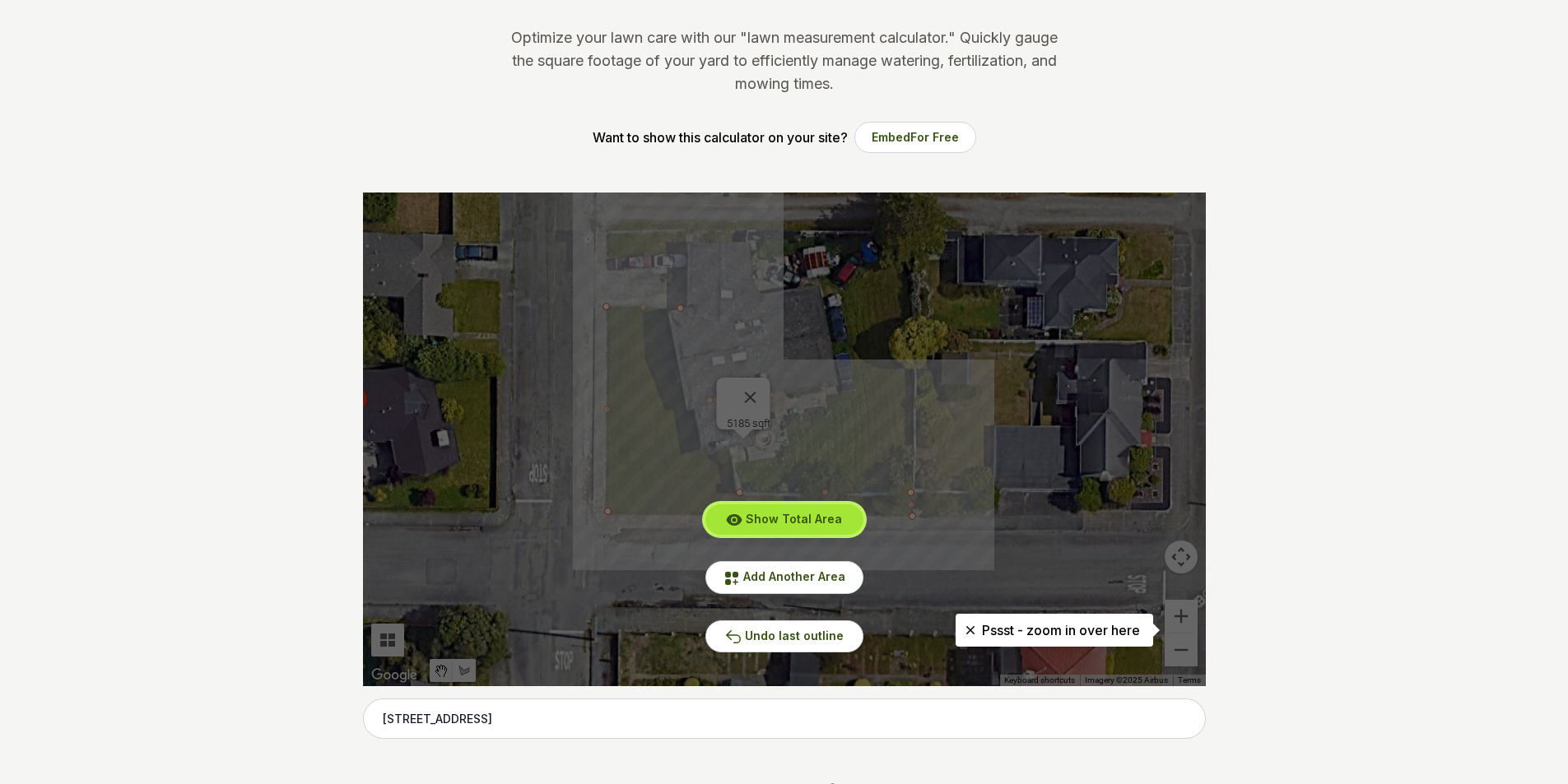
click at [822, 516] on span "Show Total Area" at bounding box center [793, 518] width 96 height 14
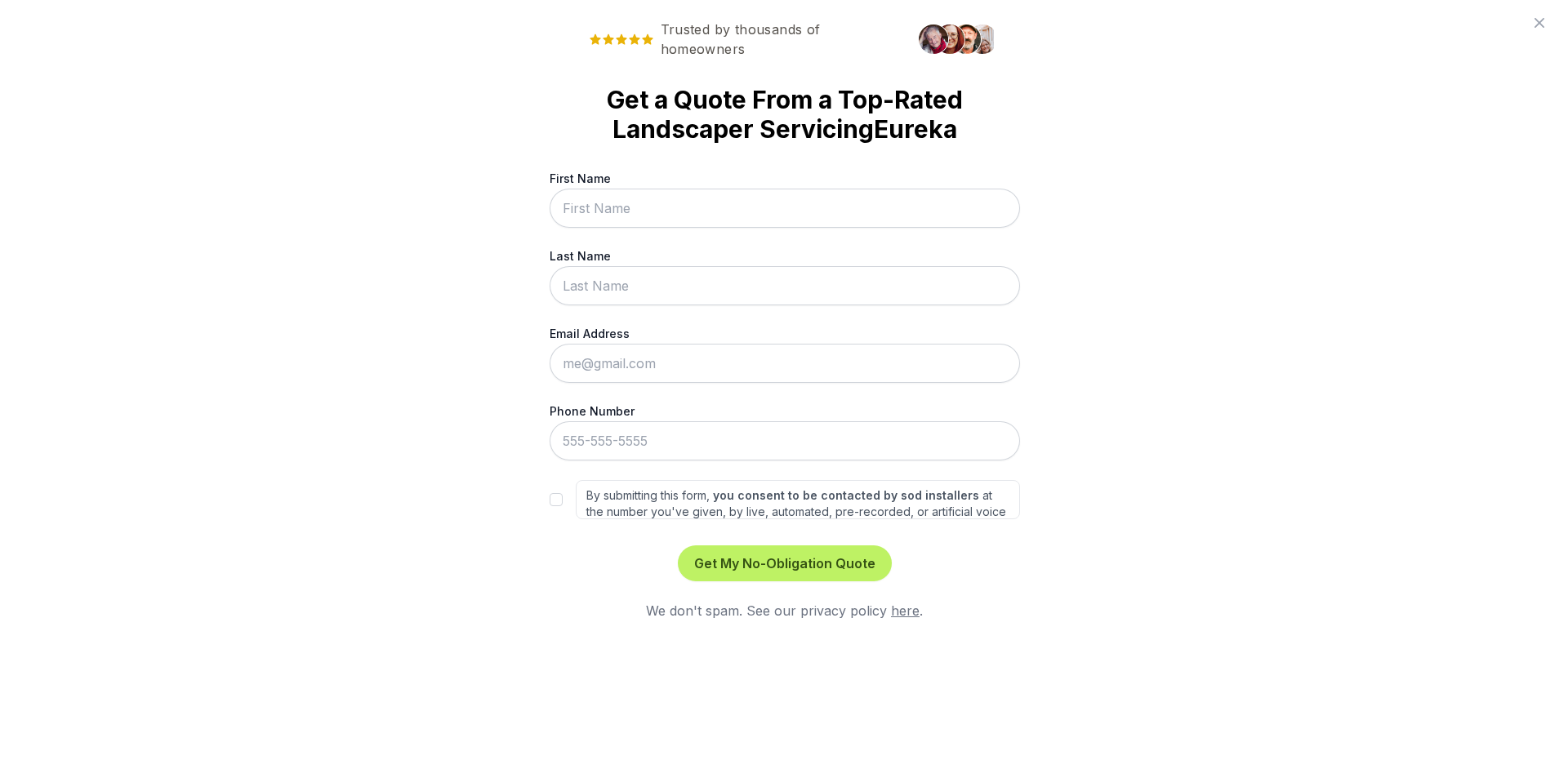
scroll to position [0, 0]
click at [1538, 24] on icon at bounding box center [1545, 23] width 20 height 20
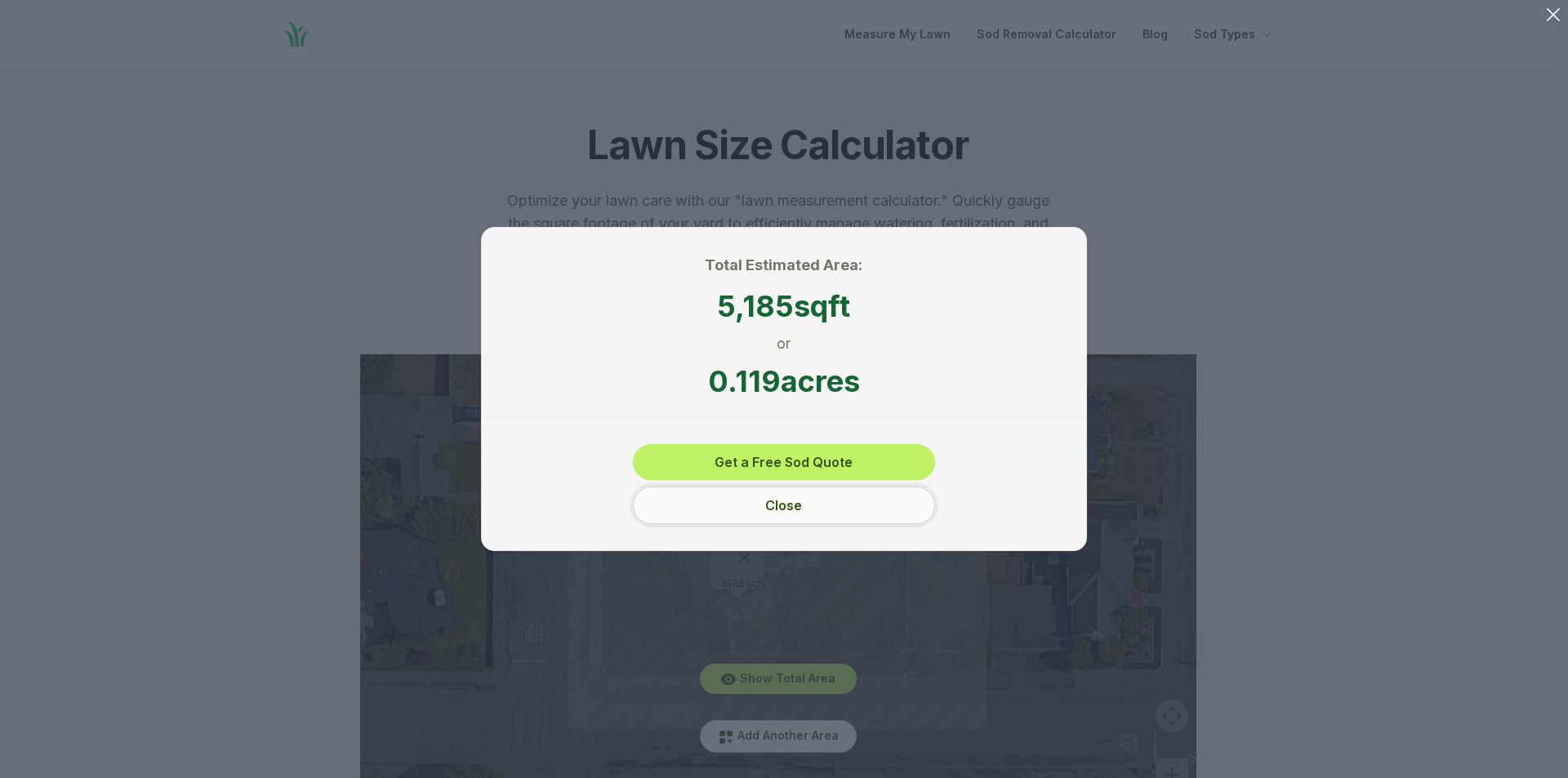
click at [789, 502] on button "Close" at bounding box center [784, 505] width 302 height 37
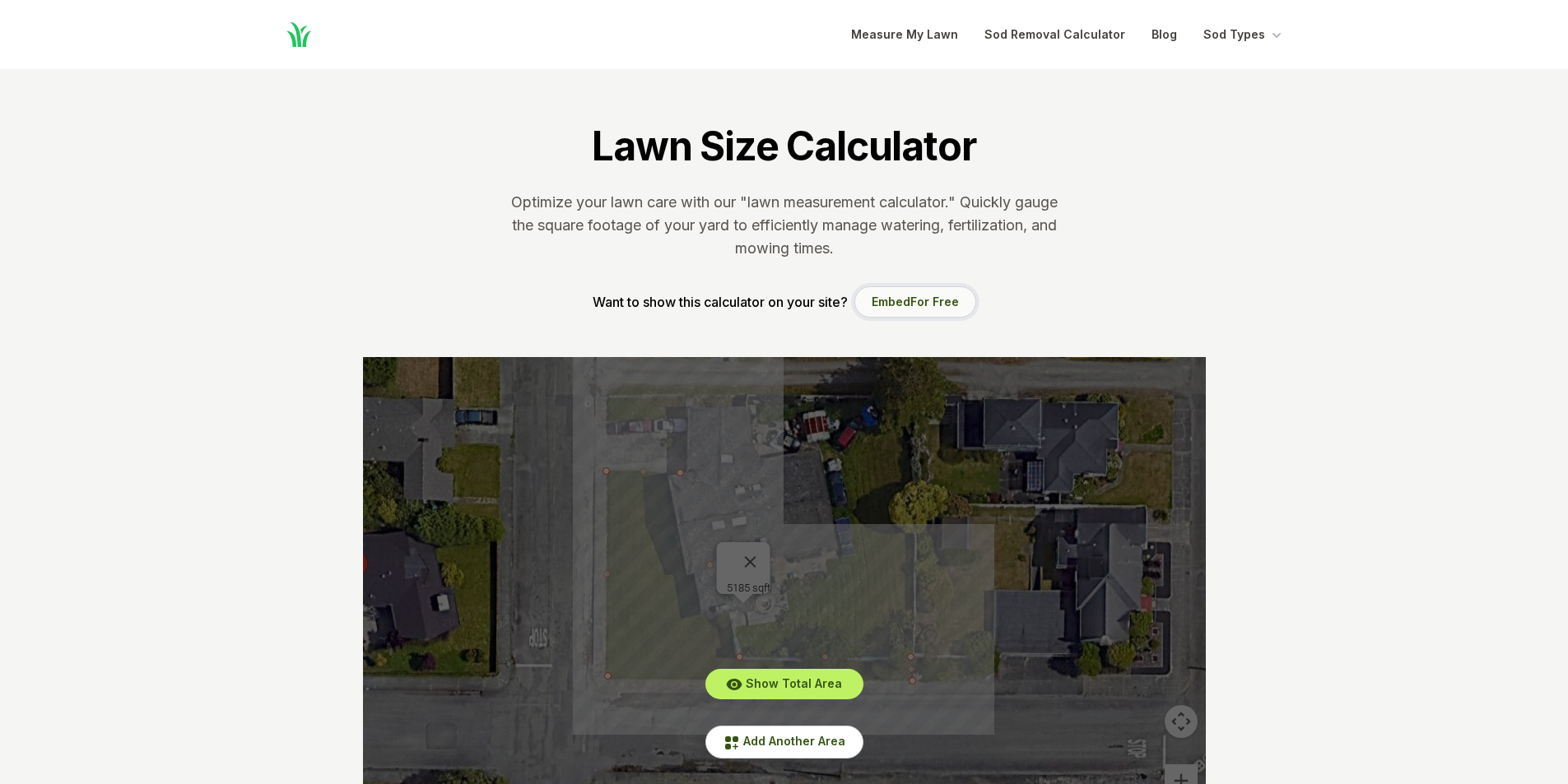
click at [921, 293] on button "Embed For Free" at bounding box center [915, 302] width 122 height 31
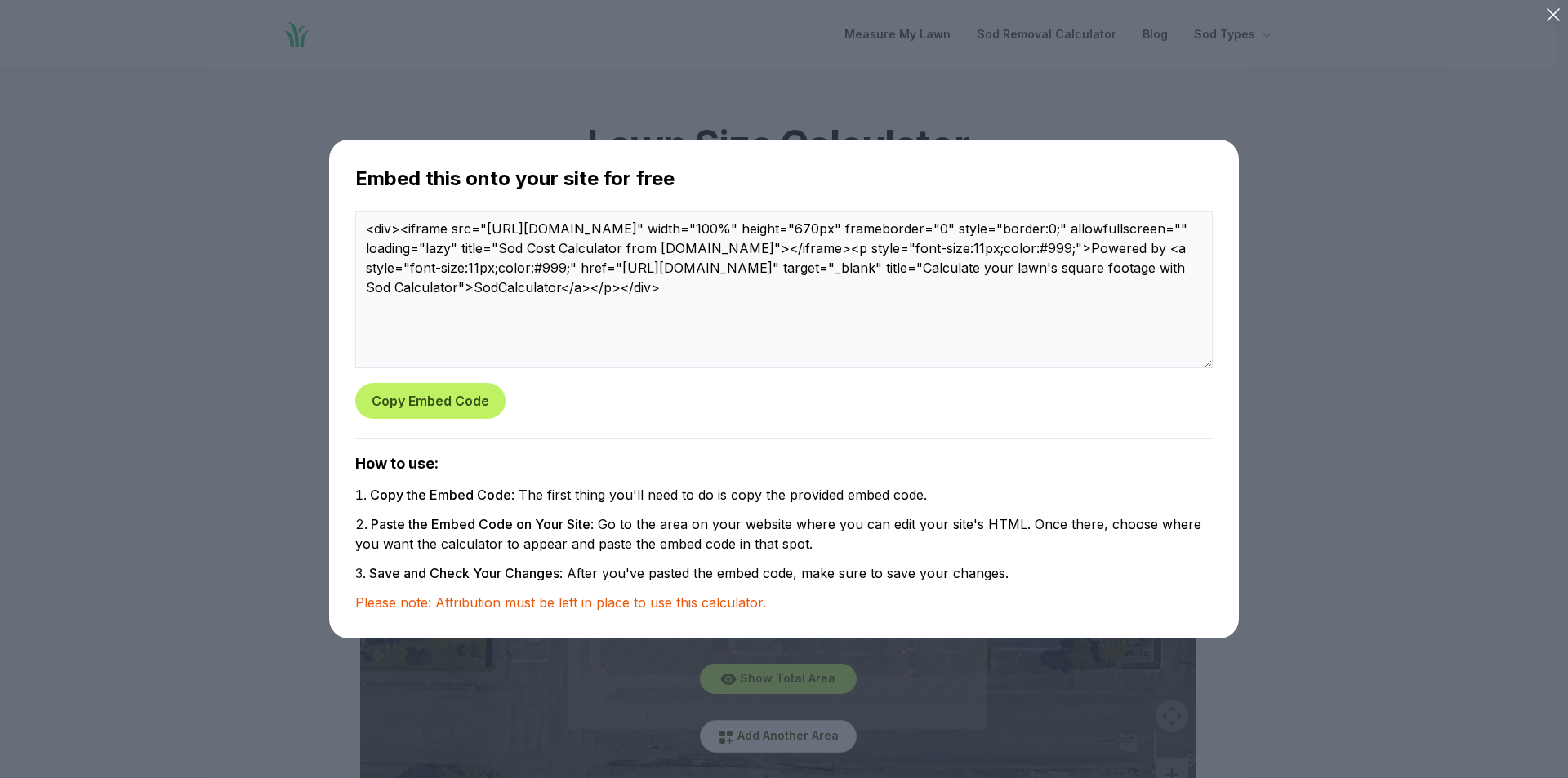
drag, startPoint x: 1027, startPoint y: 304, endPoint x: 320, endPoint y: 213, distance: 712.8
click at [320, 213] on div "Embed this onto your site for free <div><iframe src="[URL][DOMAIN_NAME]" width=…" at bounding box center [784, 389] width 1516 height 726
